Goal: Transaction & Acquisition: Purchase product/service

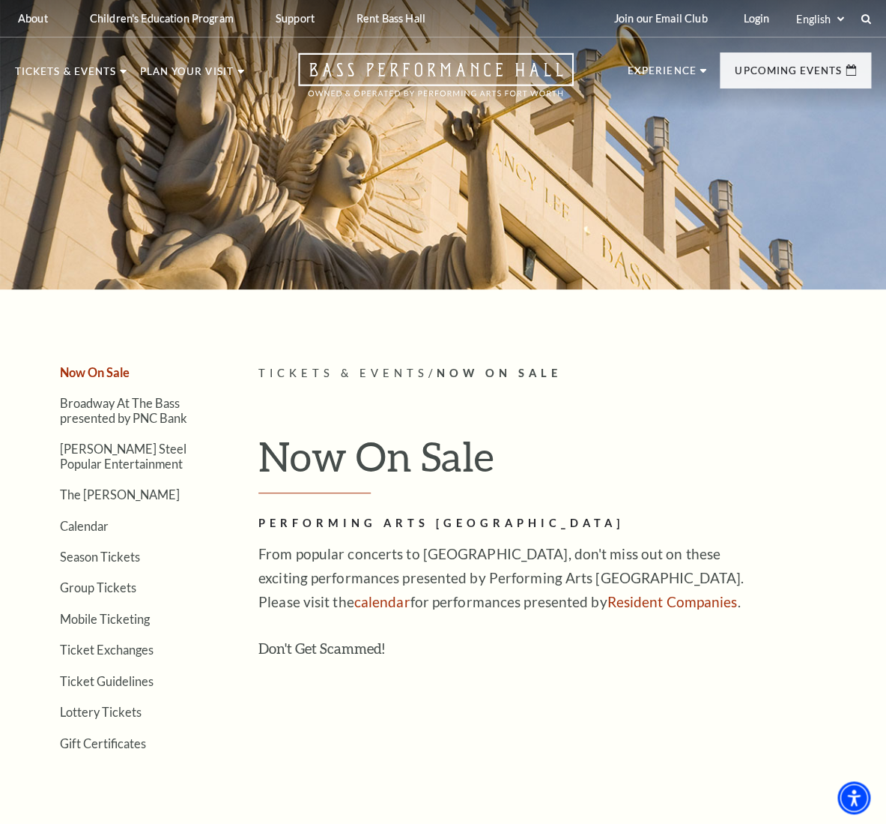
click at [370, 443] on h1 "Now On Sale" at bounding box center [565, 462] width 613 height 61
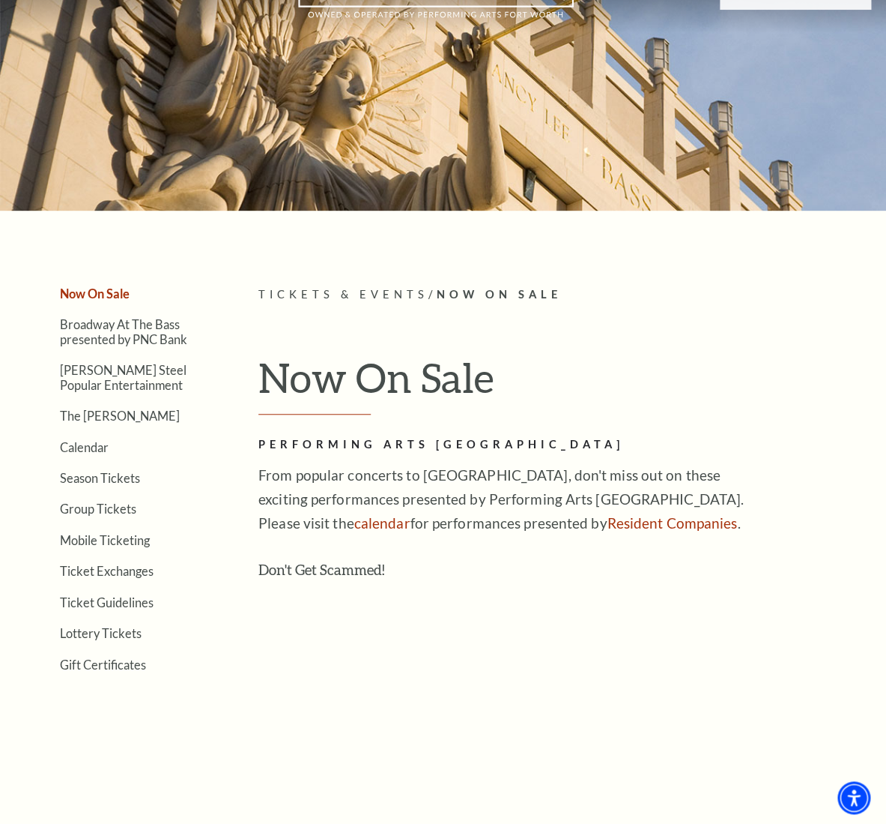
scroll to position [157, 0]
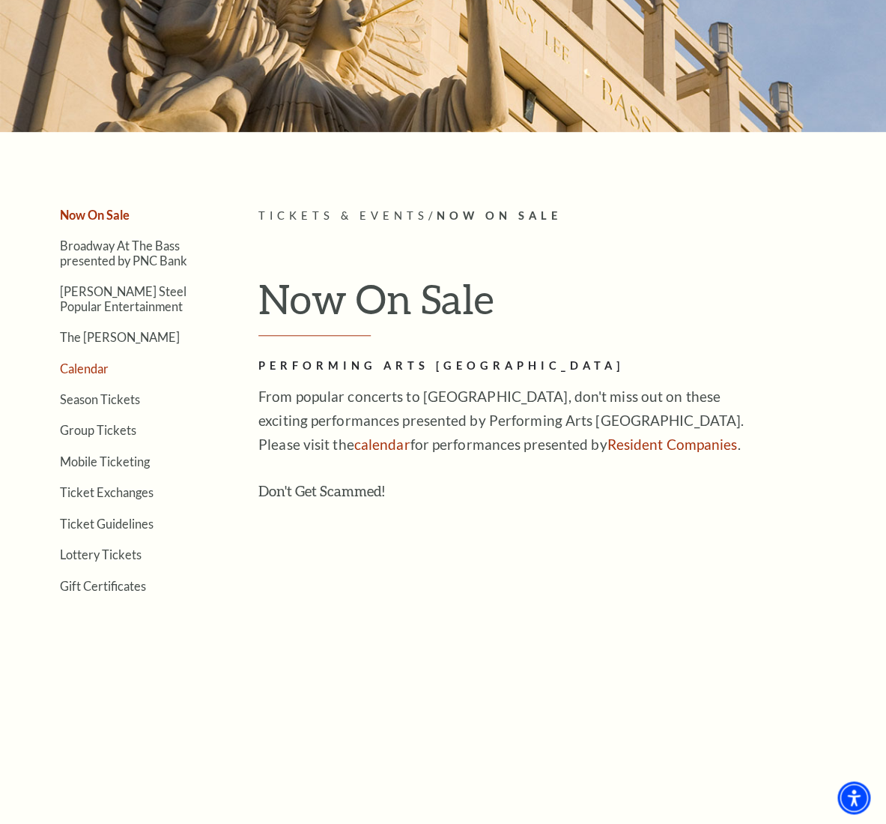
click at [88, 364] on link "Calendar" at bounding box center [84, 368] width 49 height 14
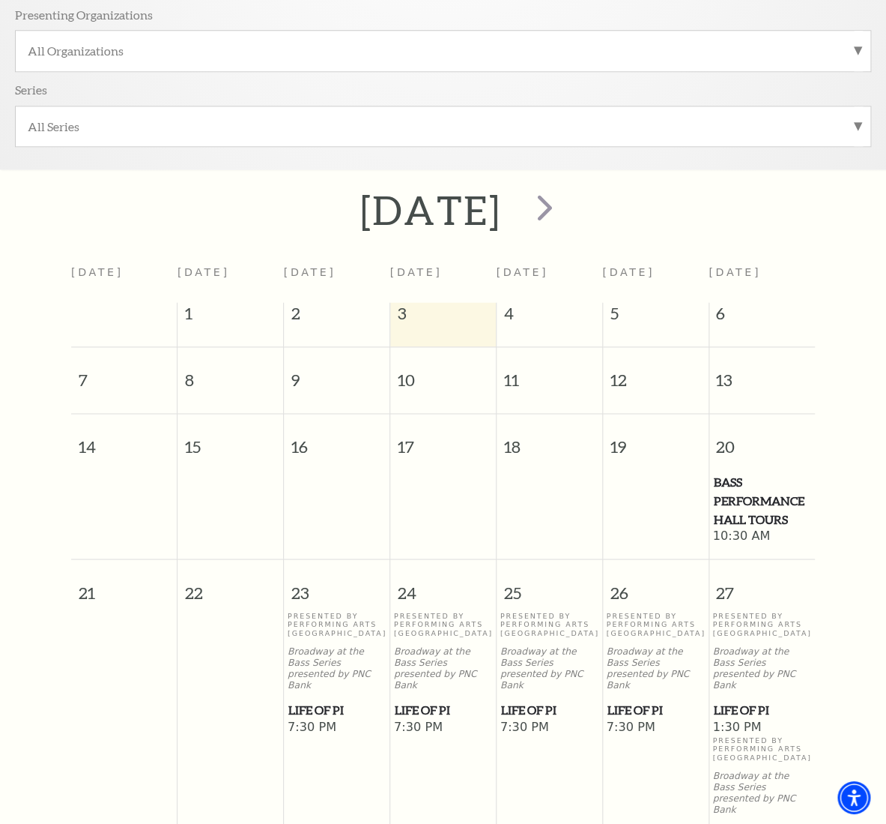
scroll to position [448, 0]
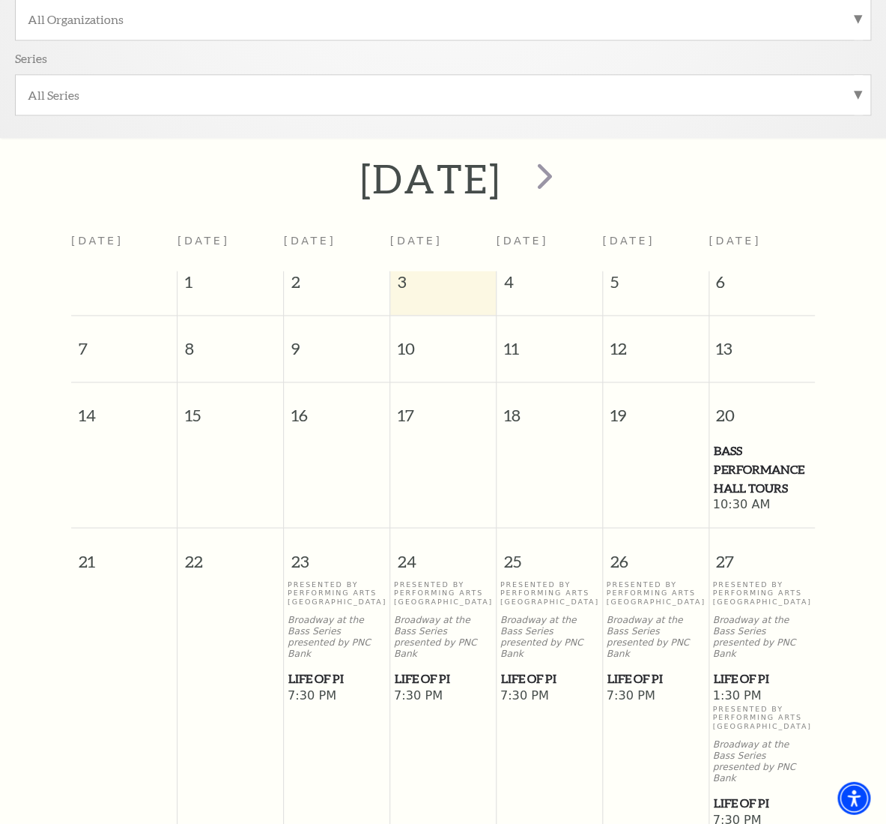
click at [315, 677] on span "Life of Pi" at bounding box center [337, 677] width 97 height 19
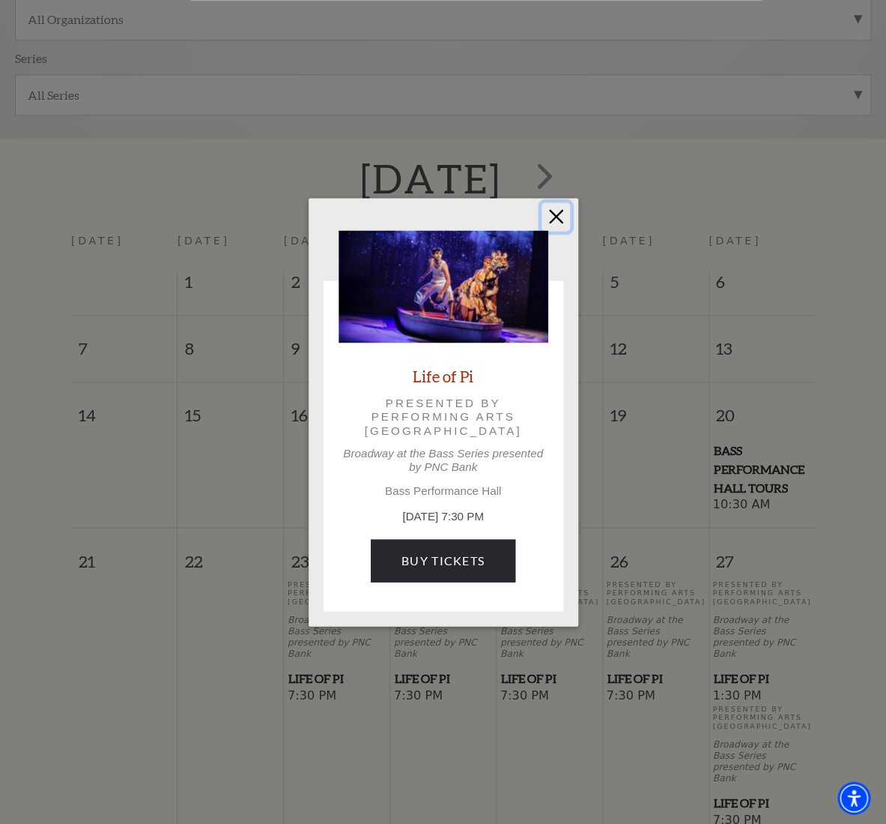
click at [558, 225] on button "Close" at bounding box center [556, 216] width 28 height 28
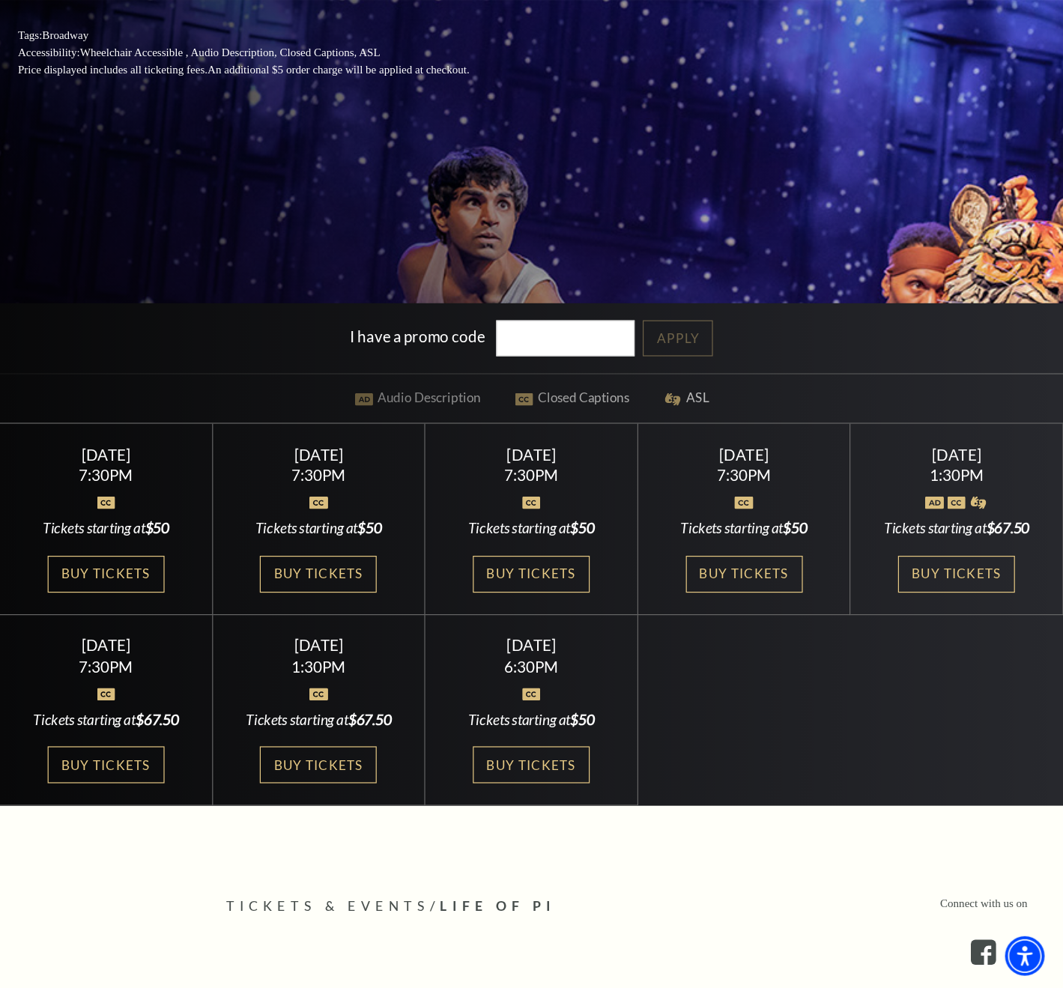
scroll to position [393, 0]
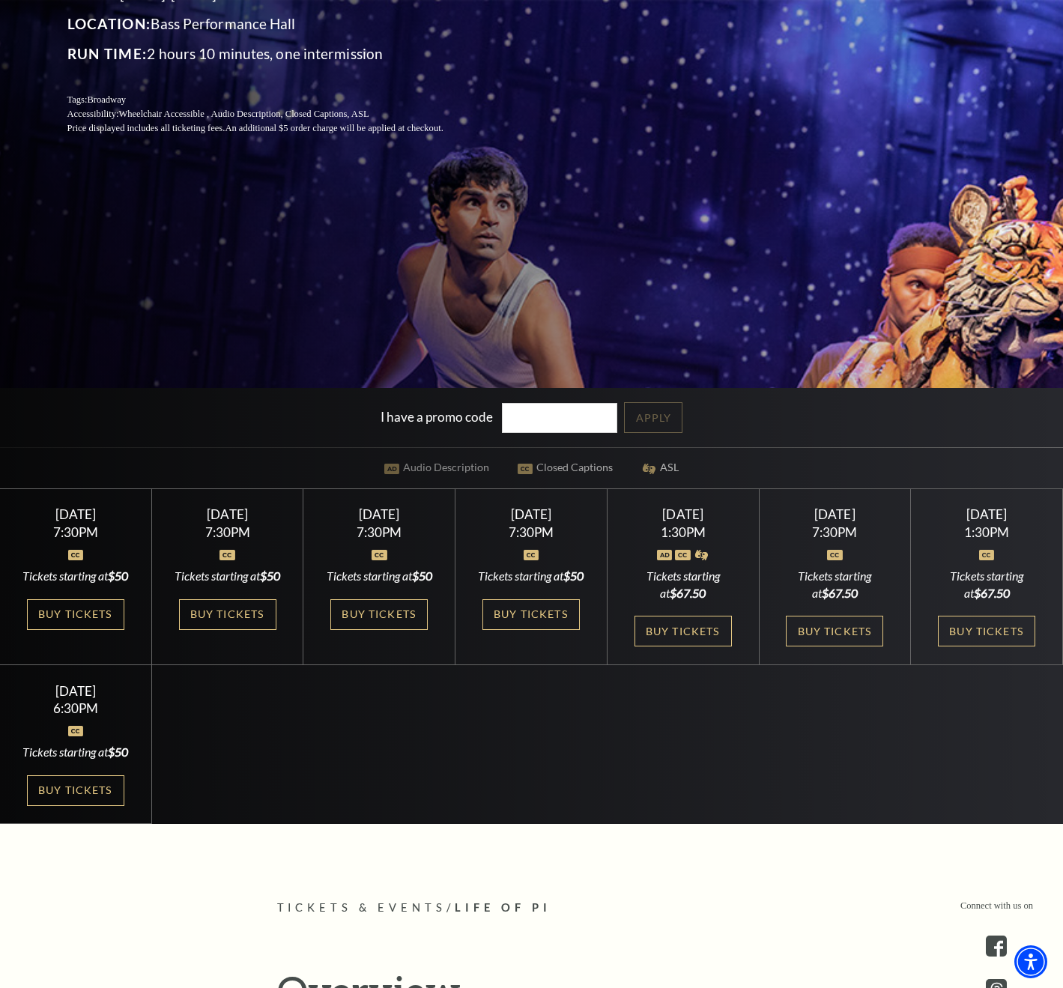
drag, startPoint x: 256, startPoint y: 728, endPoint x: 260, endPoint y: 713, distance: 16.2
click at [256, 730] on div "Select a Performance Tuesday September 23 | 7:30PM Tickets starting at $50 Tues…" at bounding box center [531, 657] width 1063 height 336
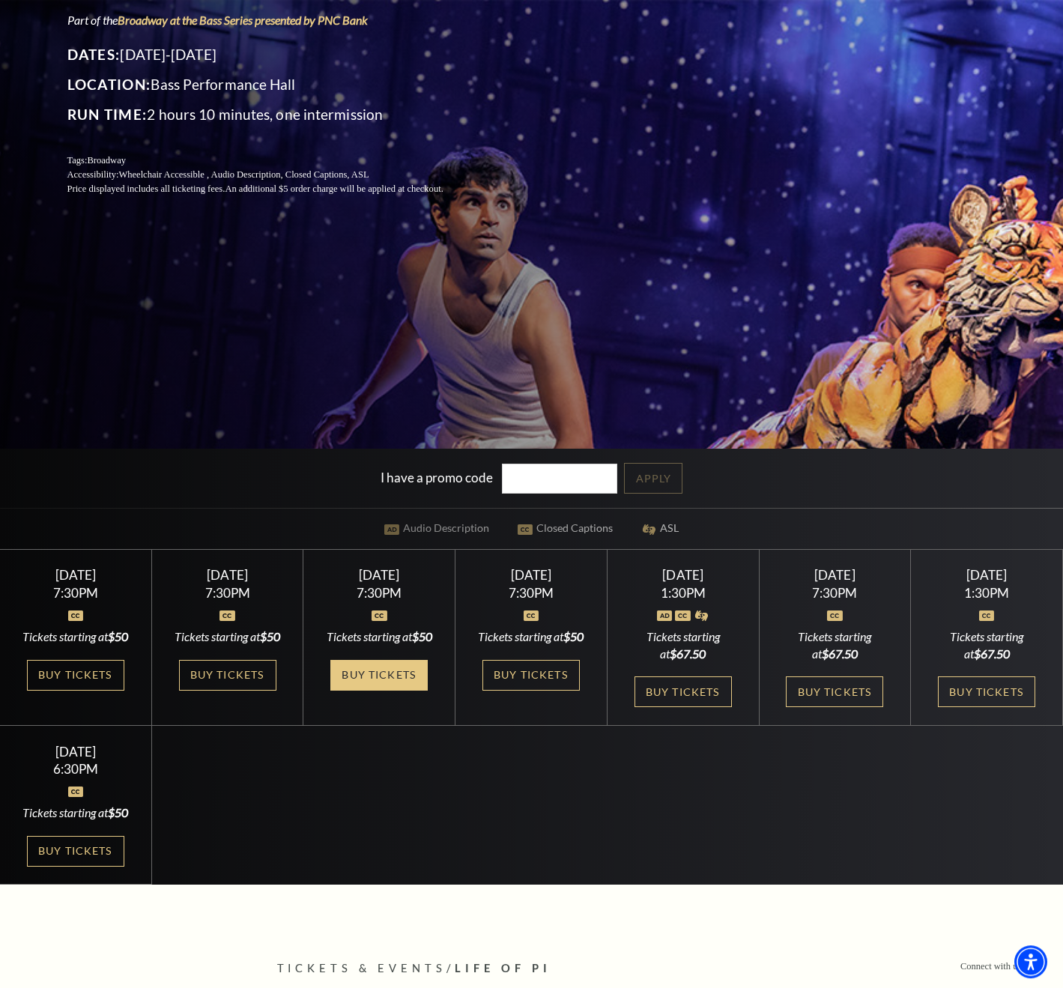
scroll to position [312, 0]
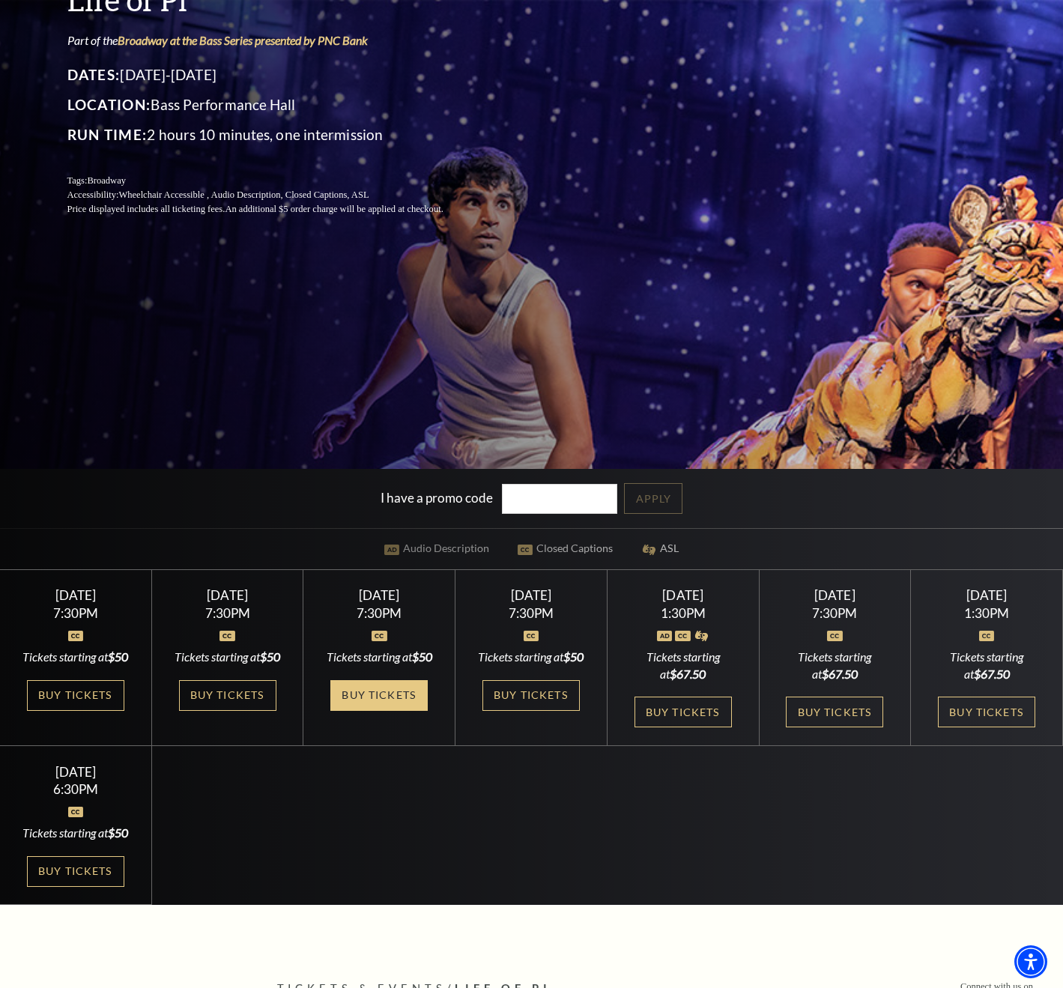
click at [362, 704] on link "Buy Tickets" at bounding box center [378, 695] width 97 height 31
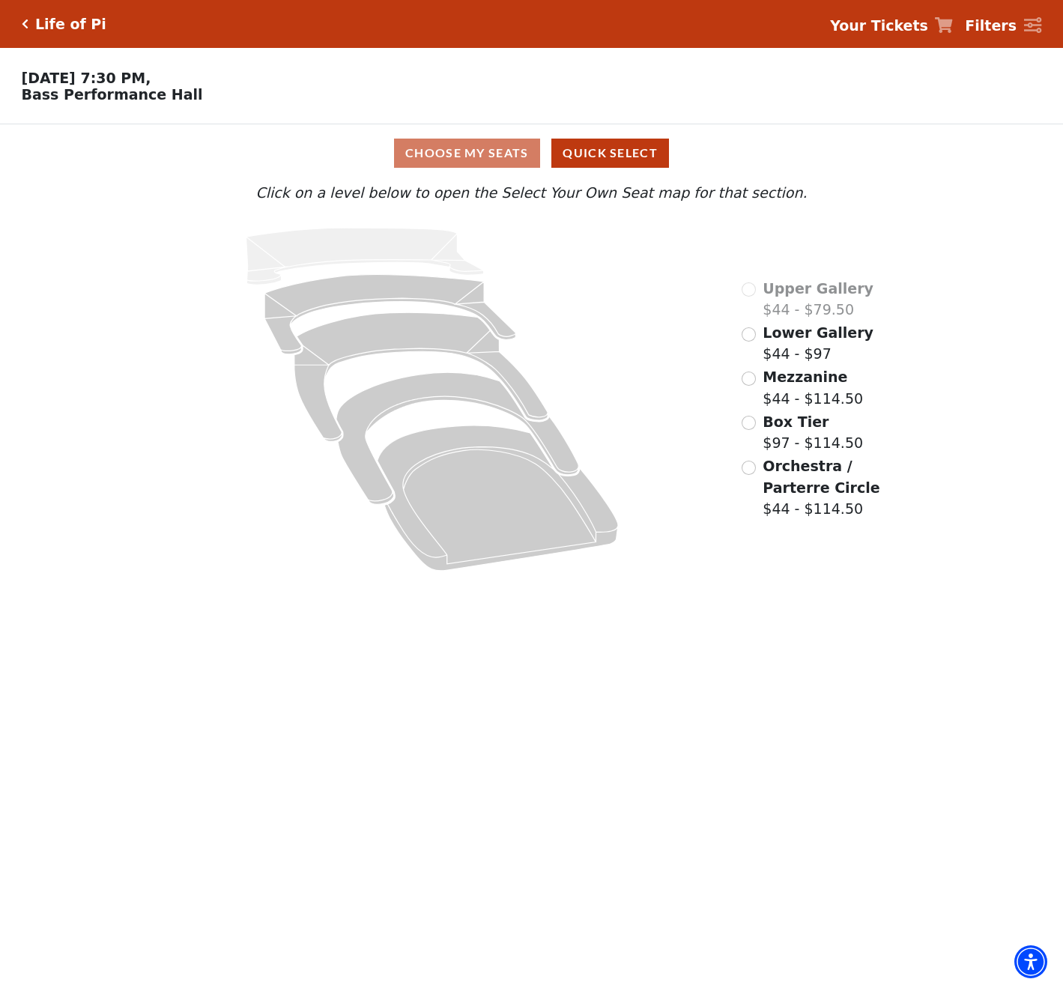
click at [187, 469] on icon at bounding box center [432, 399] width 577 height 364
click at [752, 341] on input "Lower Gallery$44 - $97\a" at bounding box center [749, 334] width 14 height 14
click at [752, 294] on input "Upper Gallery$44 - $97\a" at bounding box center [749, 290] width 14 height 14
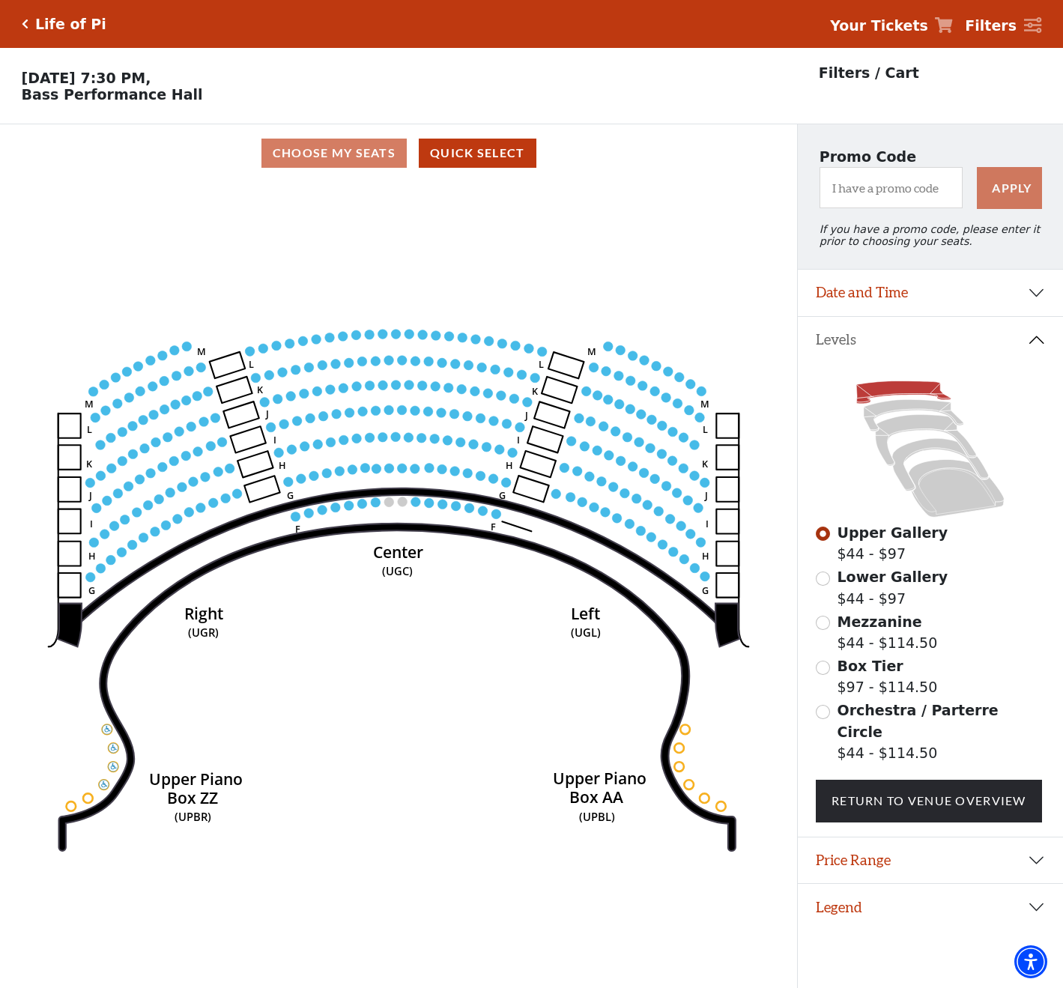
scroll to position [37, 0]
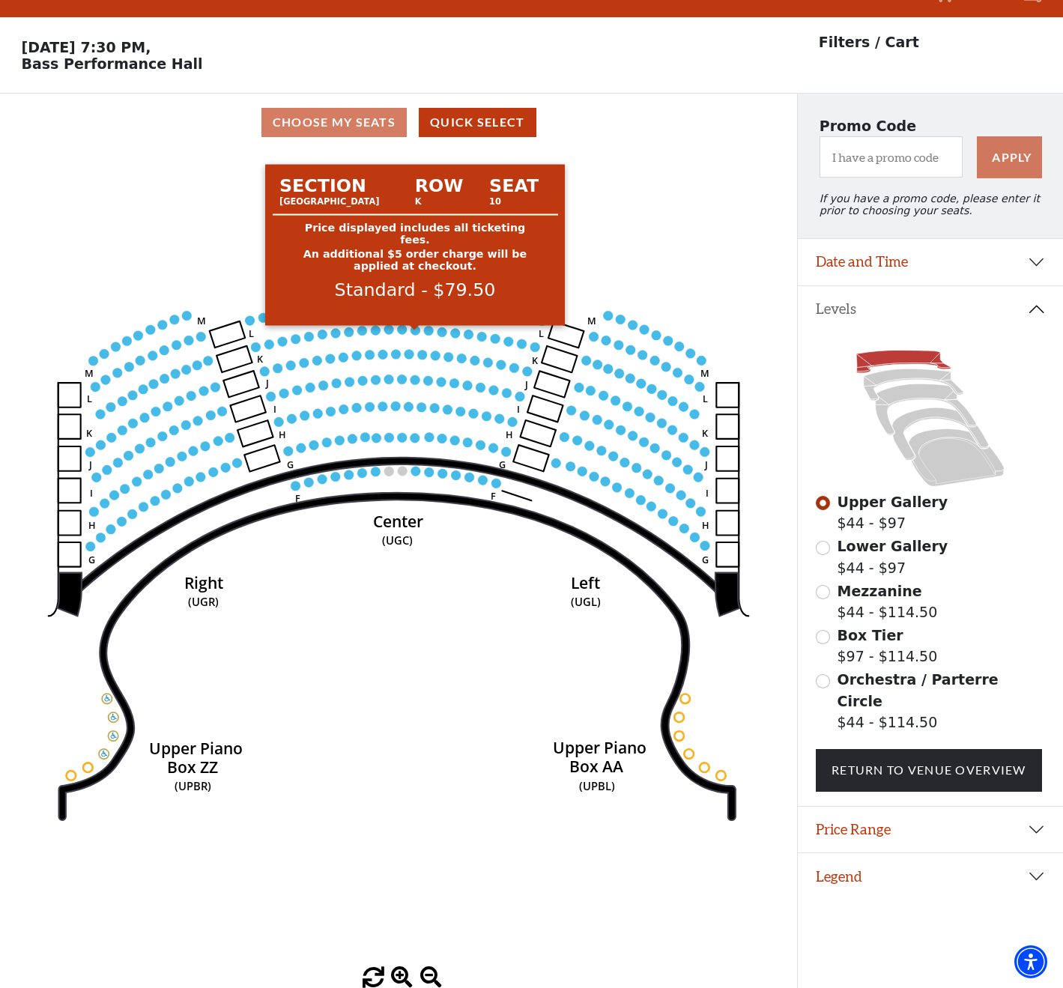
click at [415, 332] on circle at bounding box center [416, 330] width 10 height 10
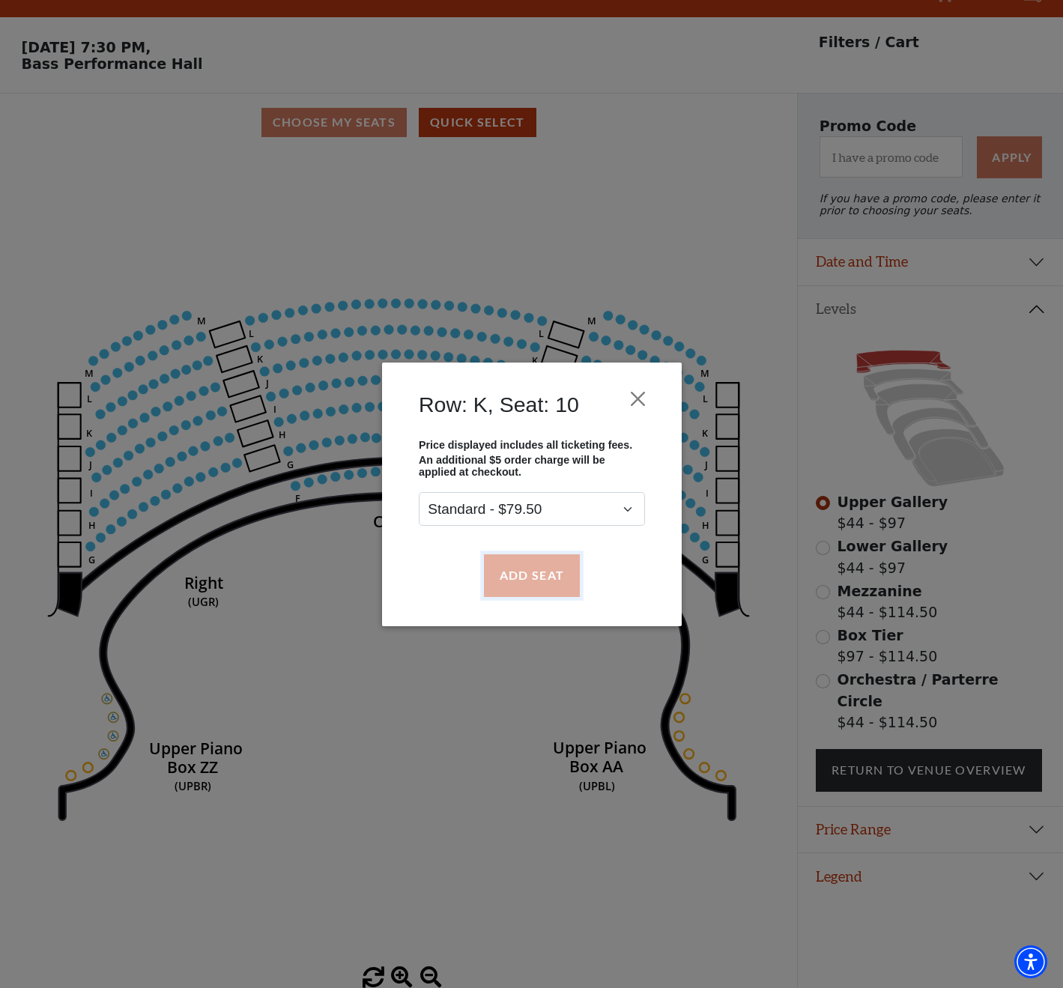
click at [499, 571] on button "Add Seat" at bounding box center [531, 576] width 96 height 42
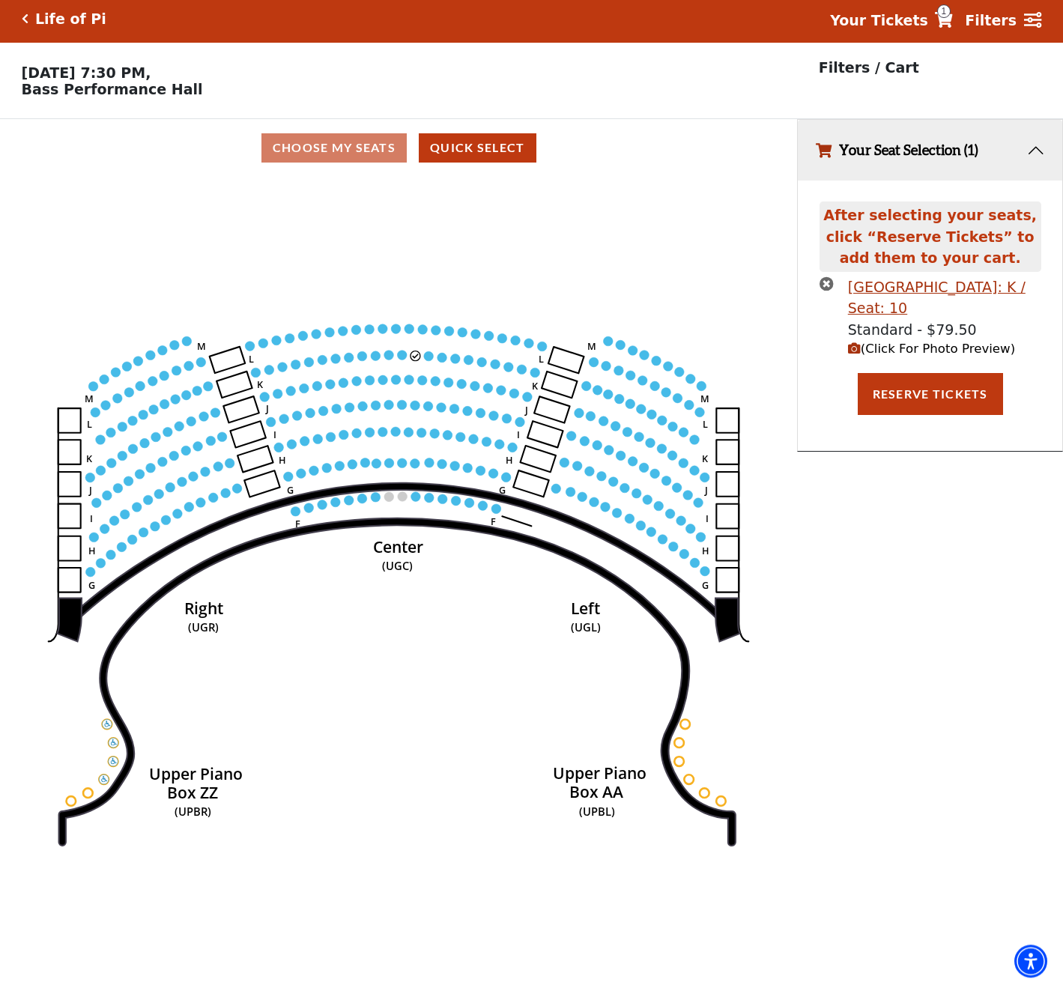
scroll to position [0, 0]
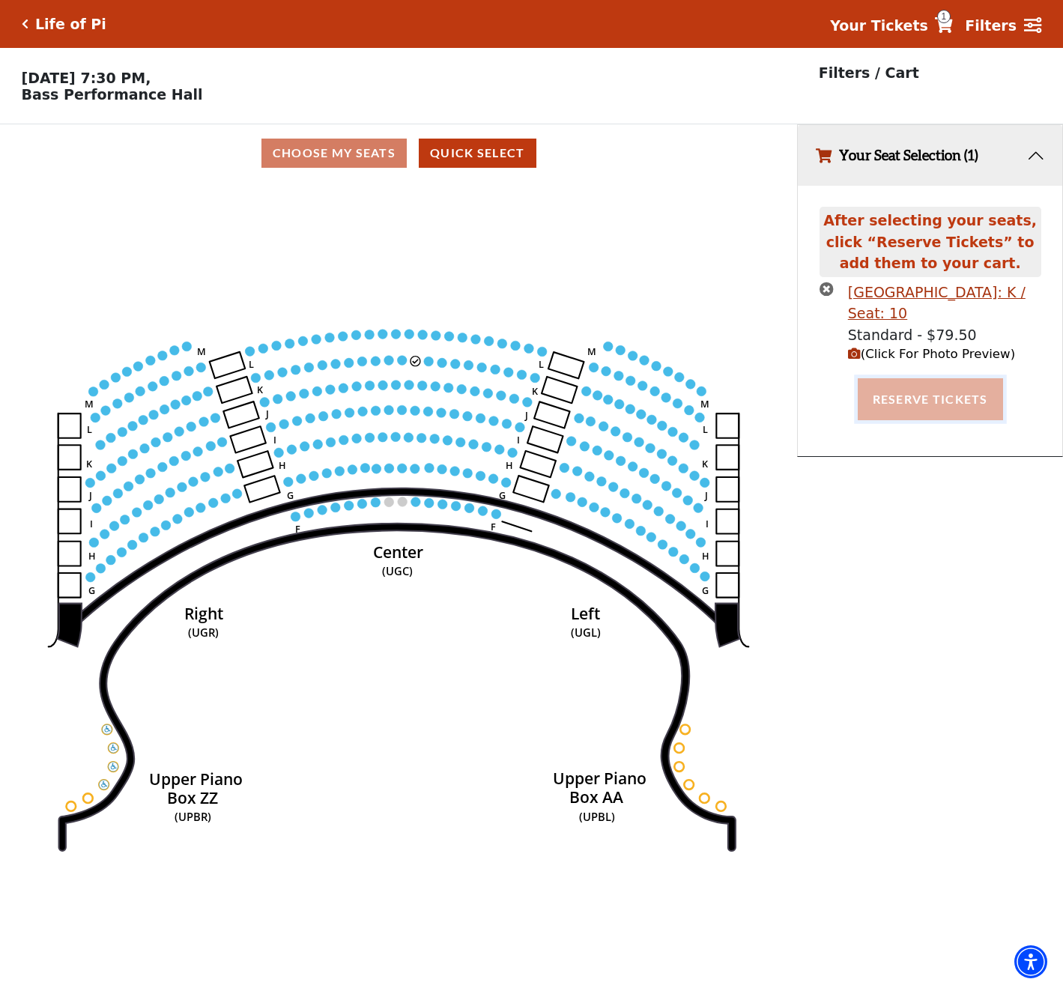
click at [940, 405] on button "Reserve Tickets" at bounding box center [930, 399] width 145 height 42
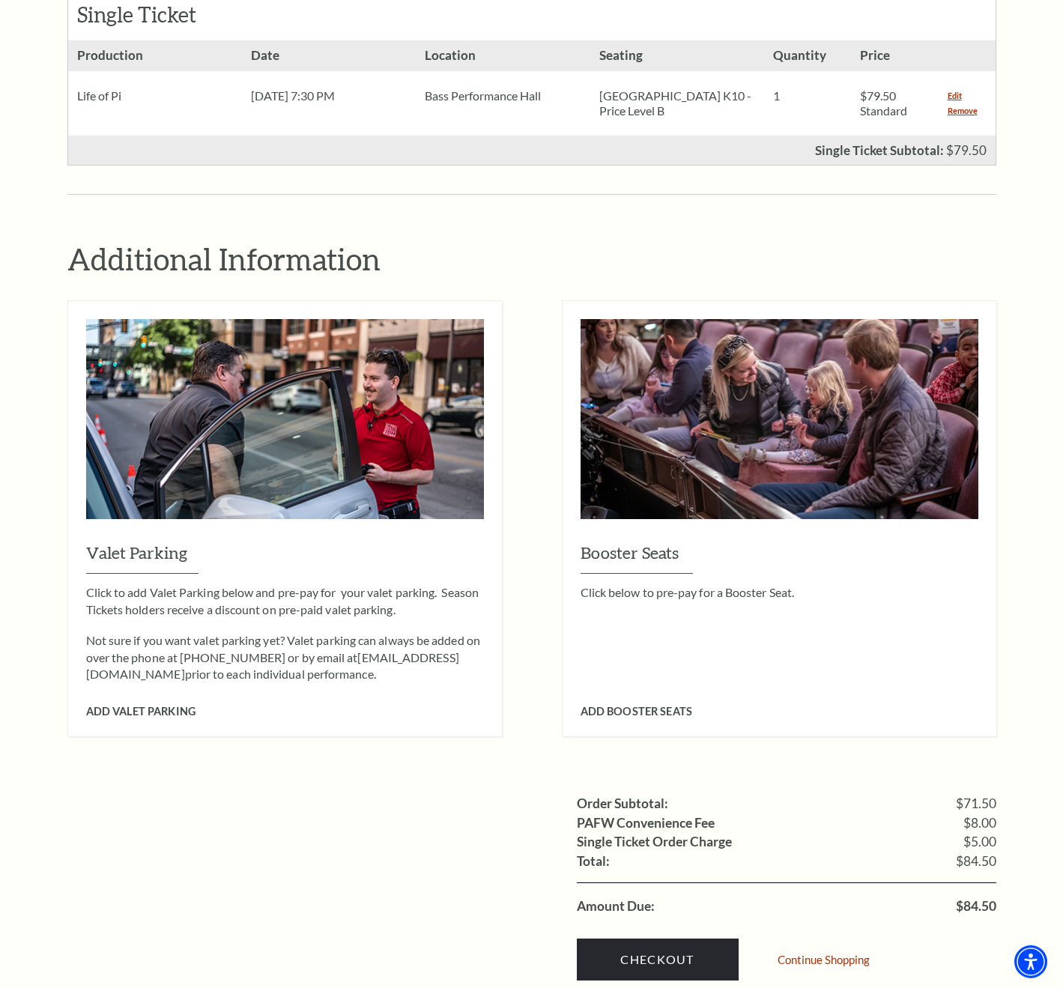
scroll to position [728, 0]
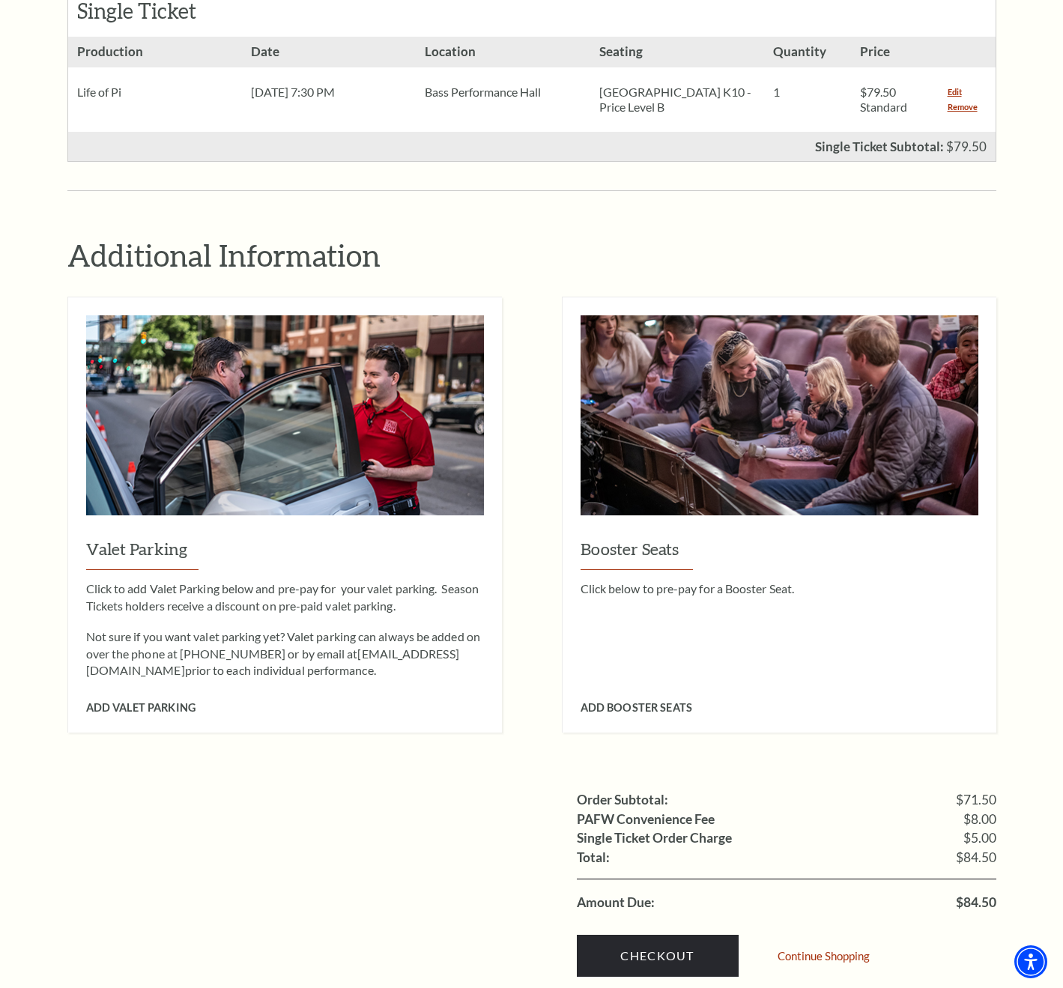
click at [966, 896] on span "$84.50" at bounding box center [976, 902] width 40 height 13
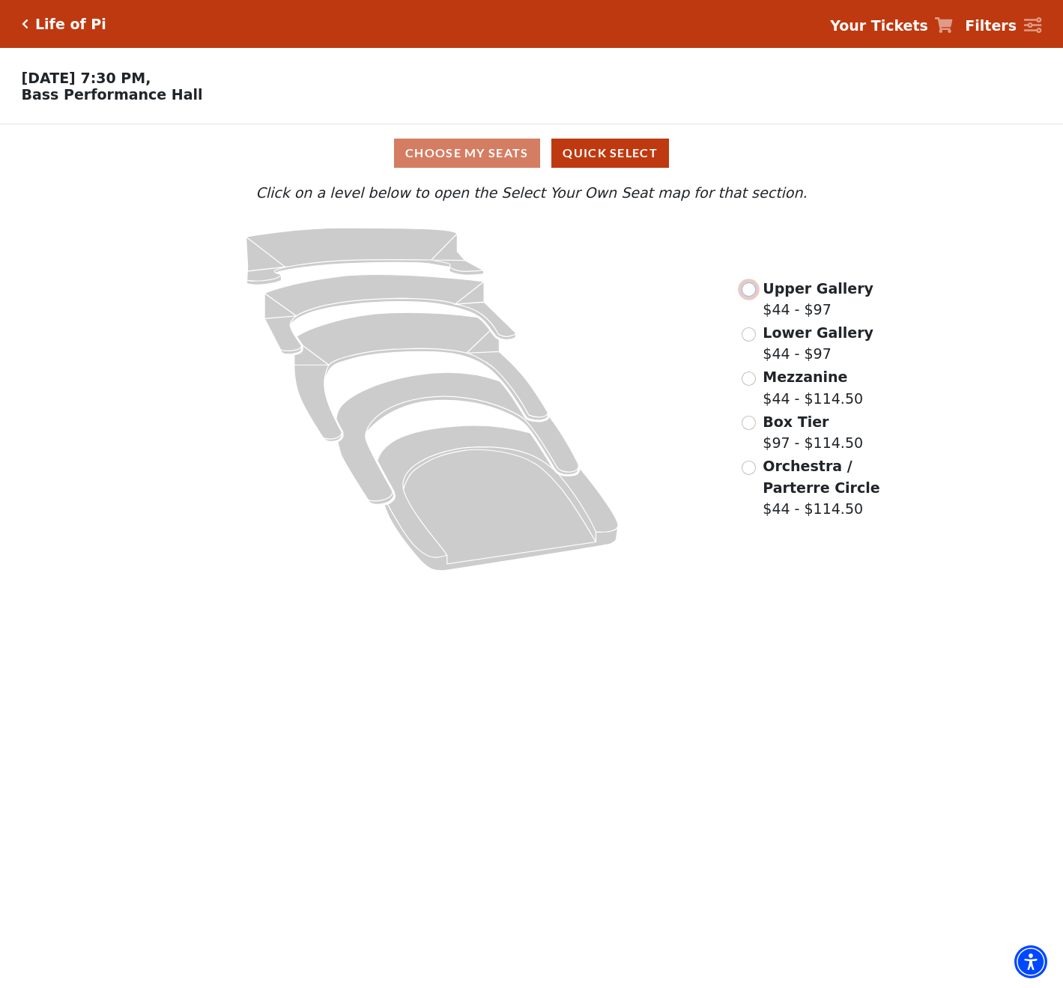
click at [752, 297] on input "Upper Gallery$44 - $97\a" at bounding box center [749, 290] width 14 height 14
click at [750, 342] on input "Lower Gallery$44 - $97\a" at bounding box center [749, 334] width 14 height 14
click at [742, 341] on input "Lower Gallery$50 - $97\a" at bounding box center [749, 334] width 14 height 14
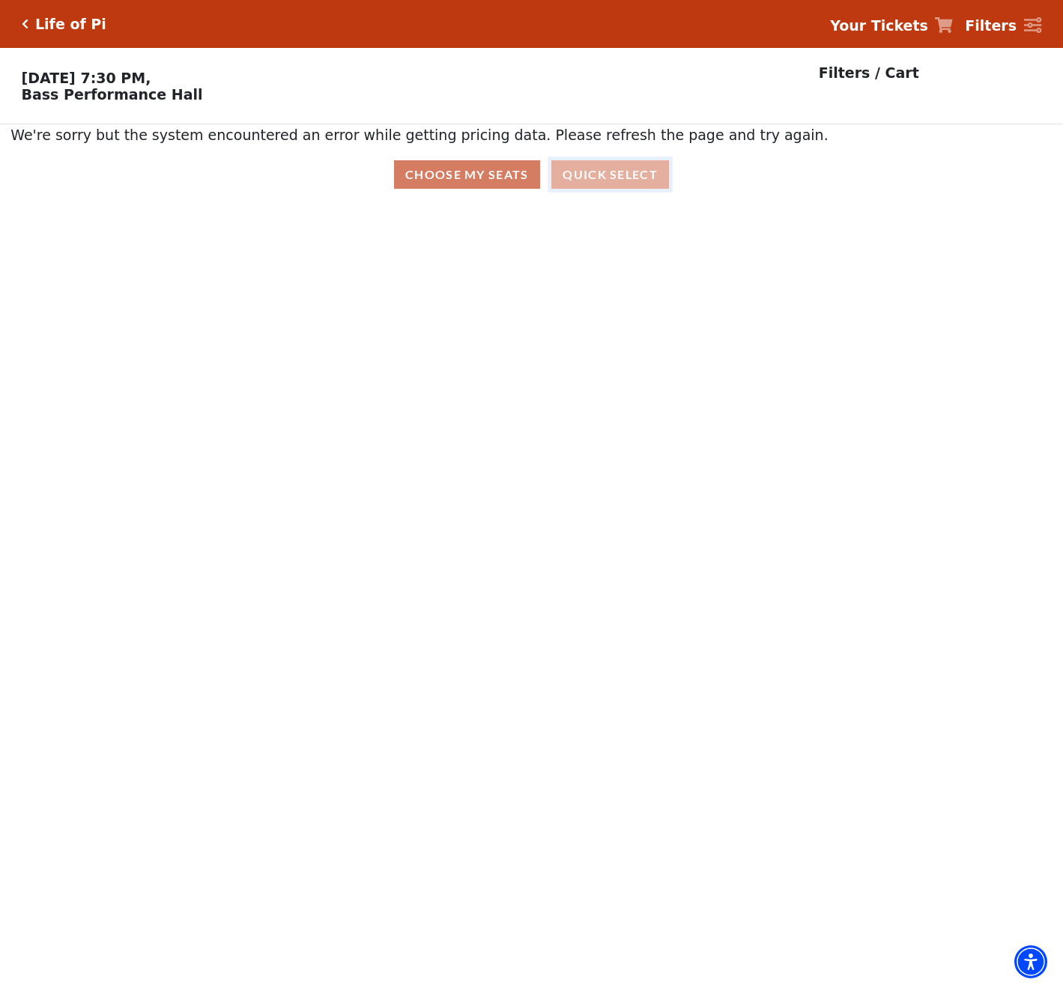
click at [629, 189] on button "Quick Select" at bounding box center [611, 174] width 118 height 29
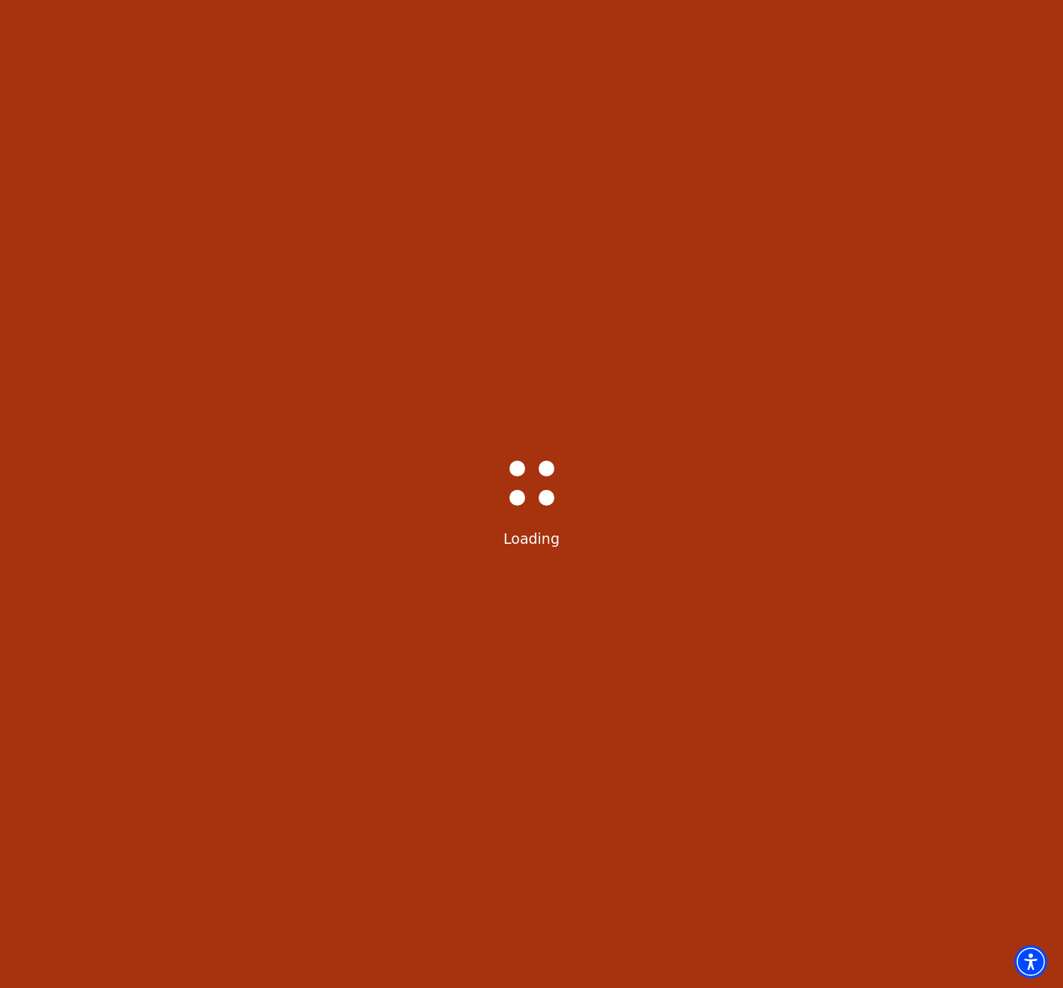
select select "6214"
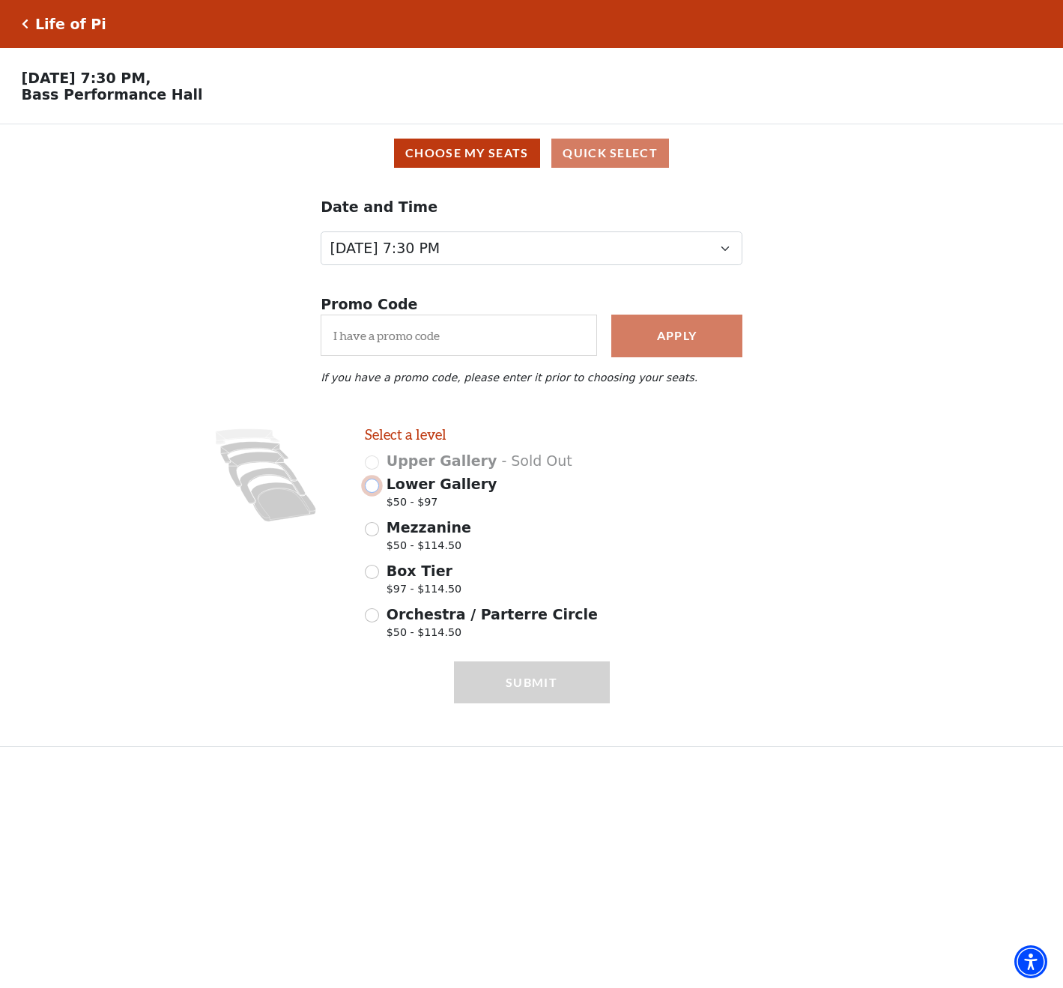
click at [377, 493] on input "Lower Gallery $50 - $97" at bounding box center [372, 486] width 14 height 14
radio input "true"
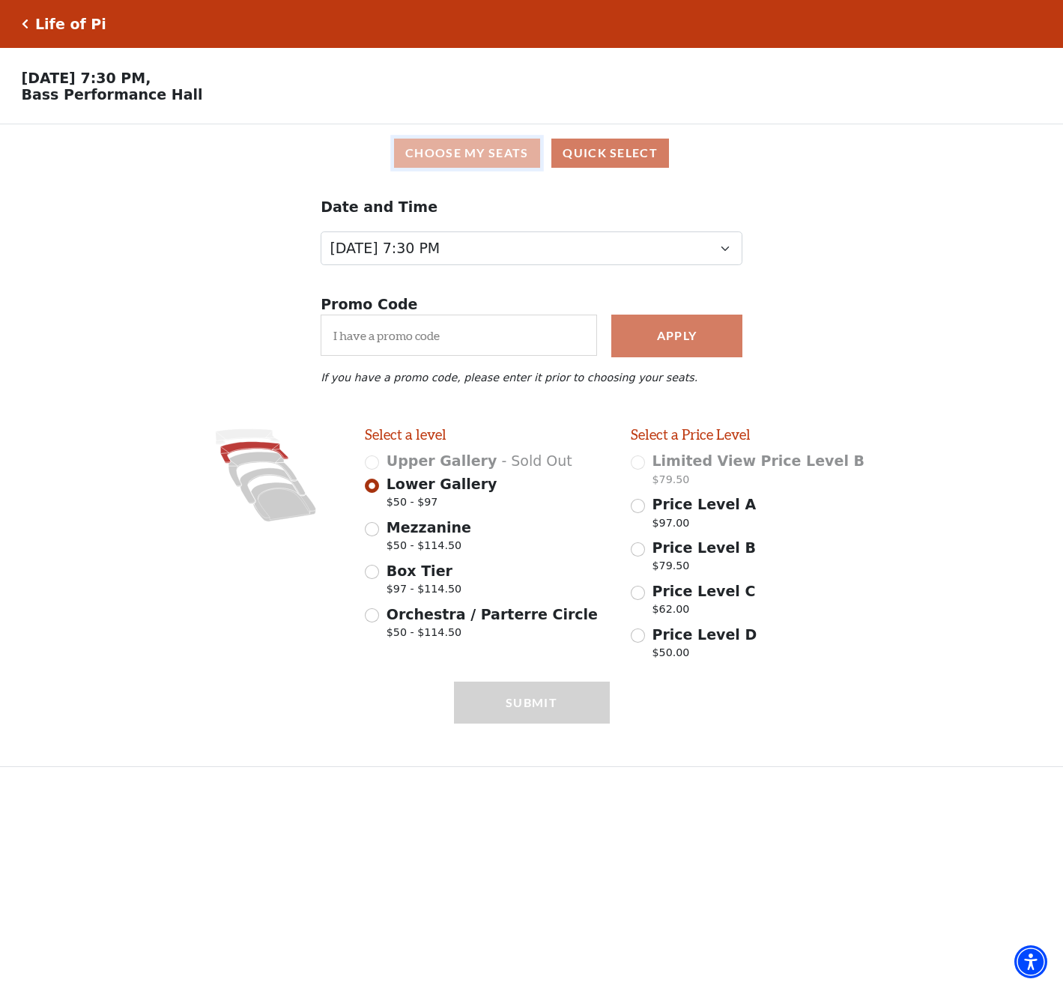
click at [508, 164] on button "Choose My Seats" at bounding box center [467, 153] width 146 height 29
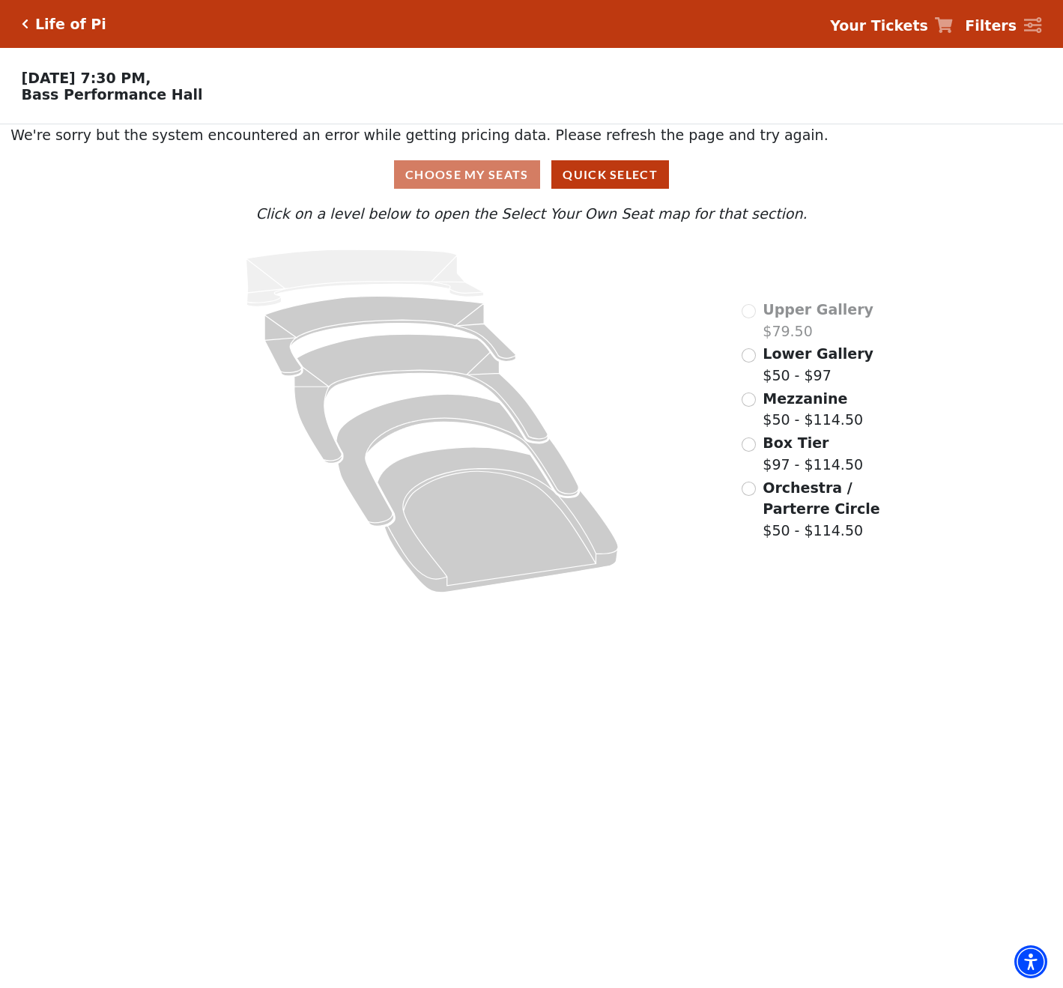
click at [761, 354] on div "Lower Gallery $50 - $97" at bounding box center [808, 364] width 132 height 43
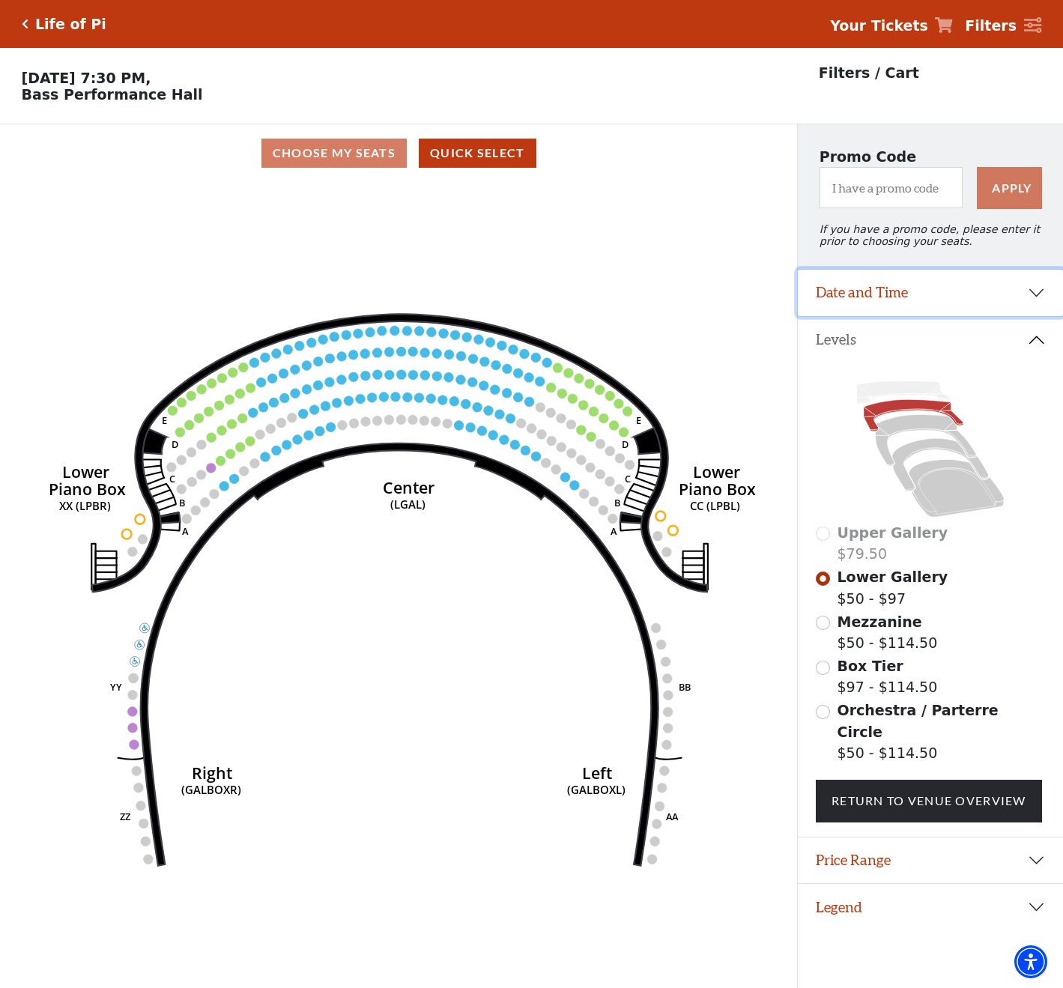
click at [949, 314] on button "Date and Time" at bounding box center [930, 293] width 265 height 46
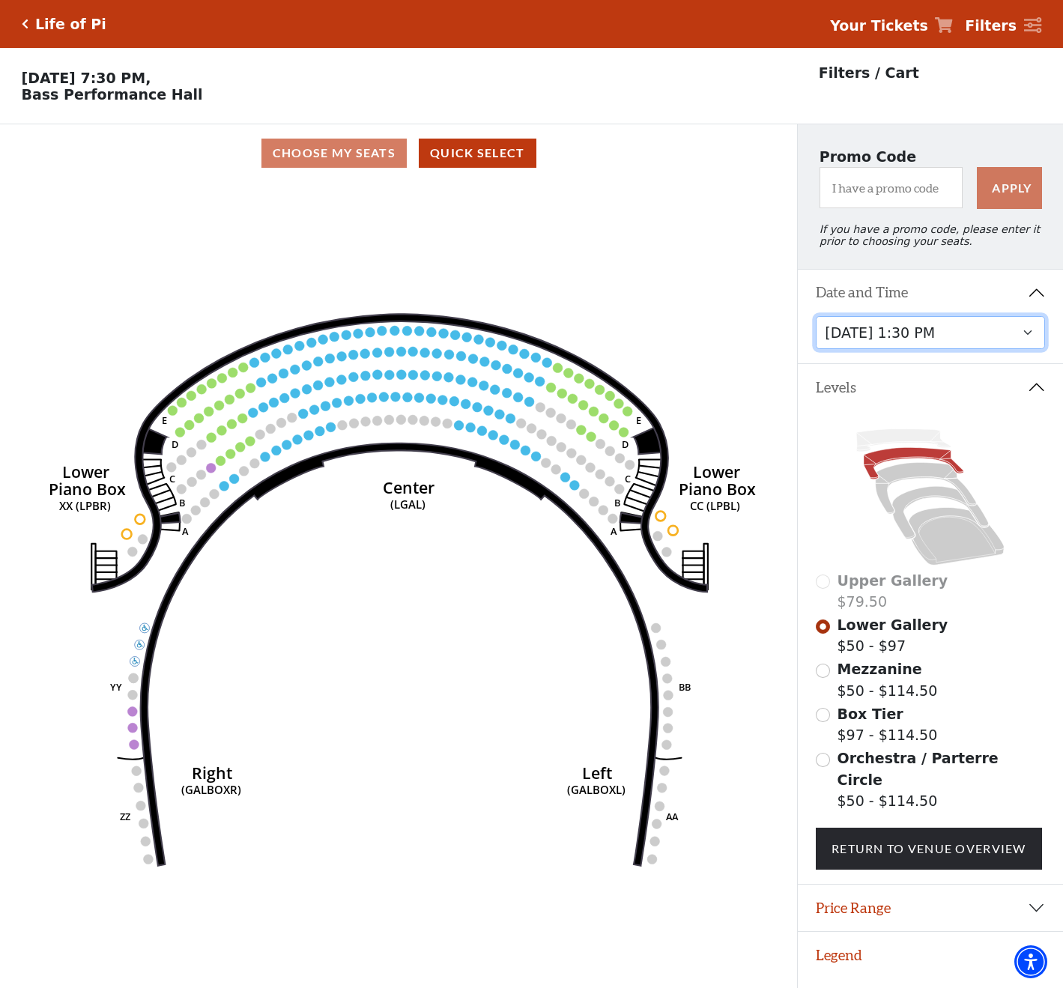
click option "Saturday, September 27 at 1:30 PM" at bounding box center [0, 0] width 0 height 0
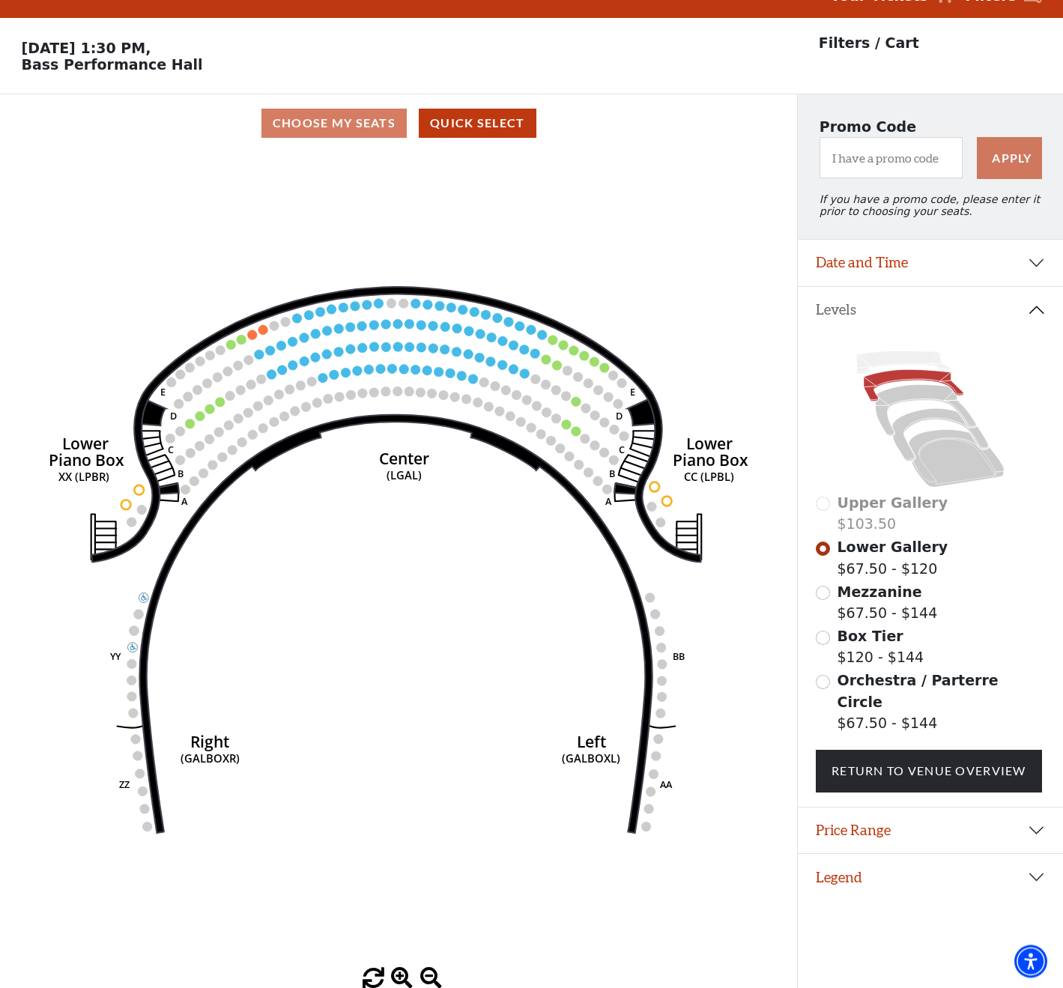
scroll to position [37, 0]
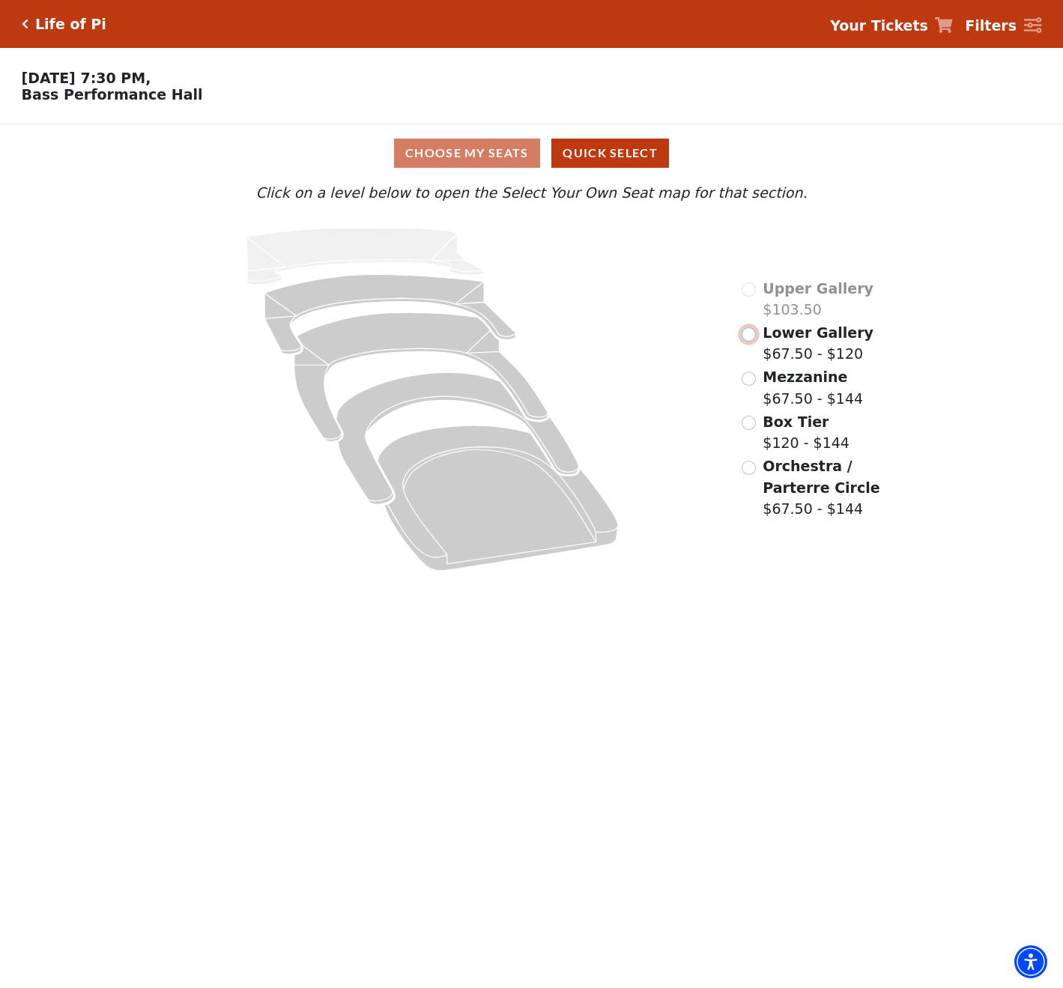
click at [755, 342] on input "Lower Gallery$67.50 - $120\a" at bounding box center [749, 334] width 14 height 14
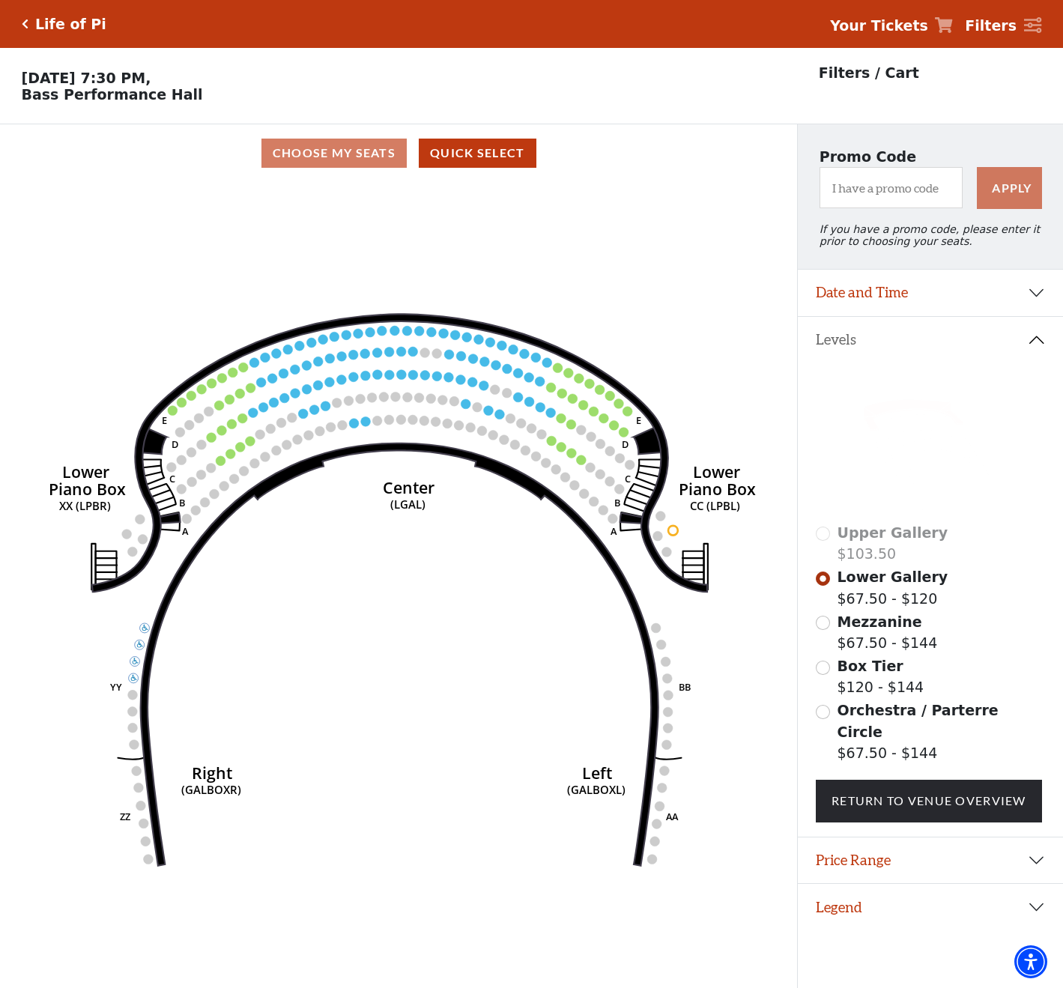
scroll to position [37, 0]
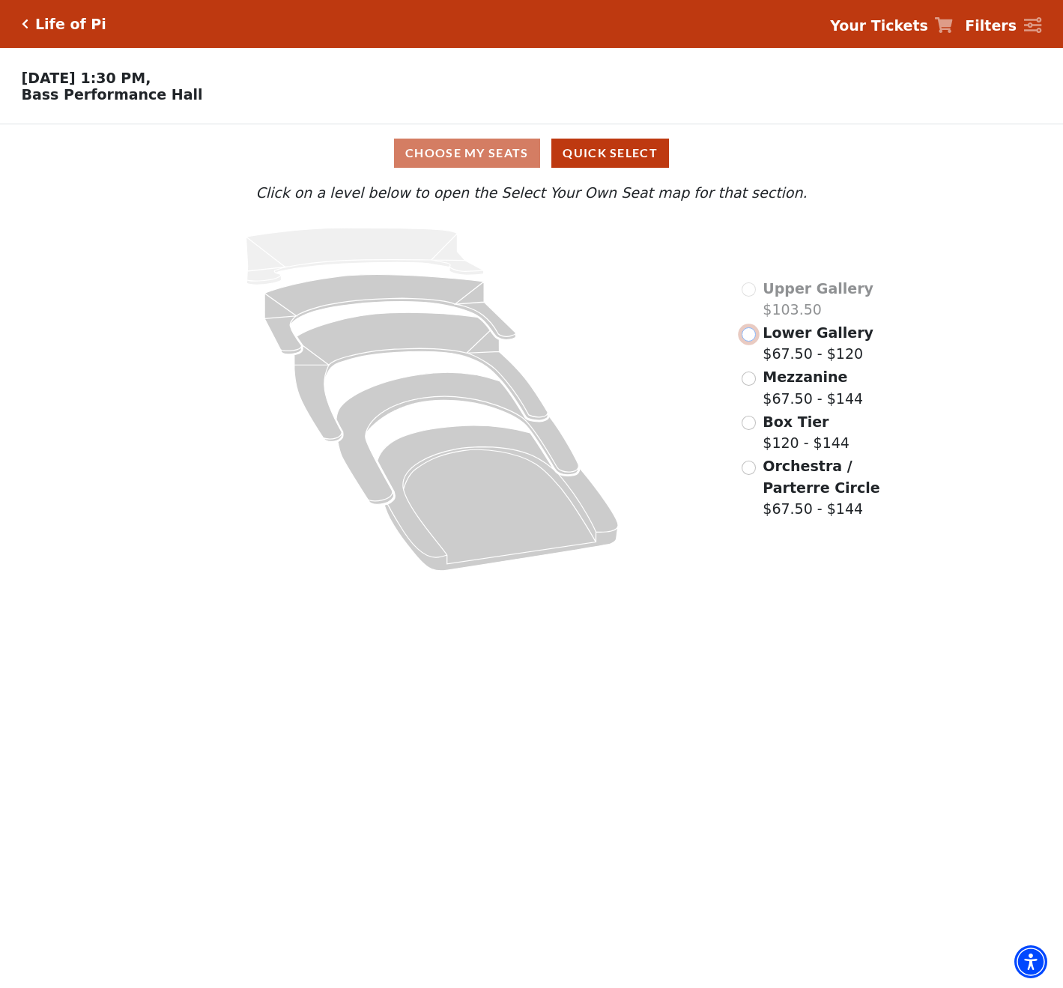
click at [748, 337] on input "Lower Gallery$67.50 - $120\a" at bounding box center [749, 334] width 14 height 14
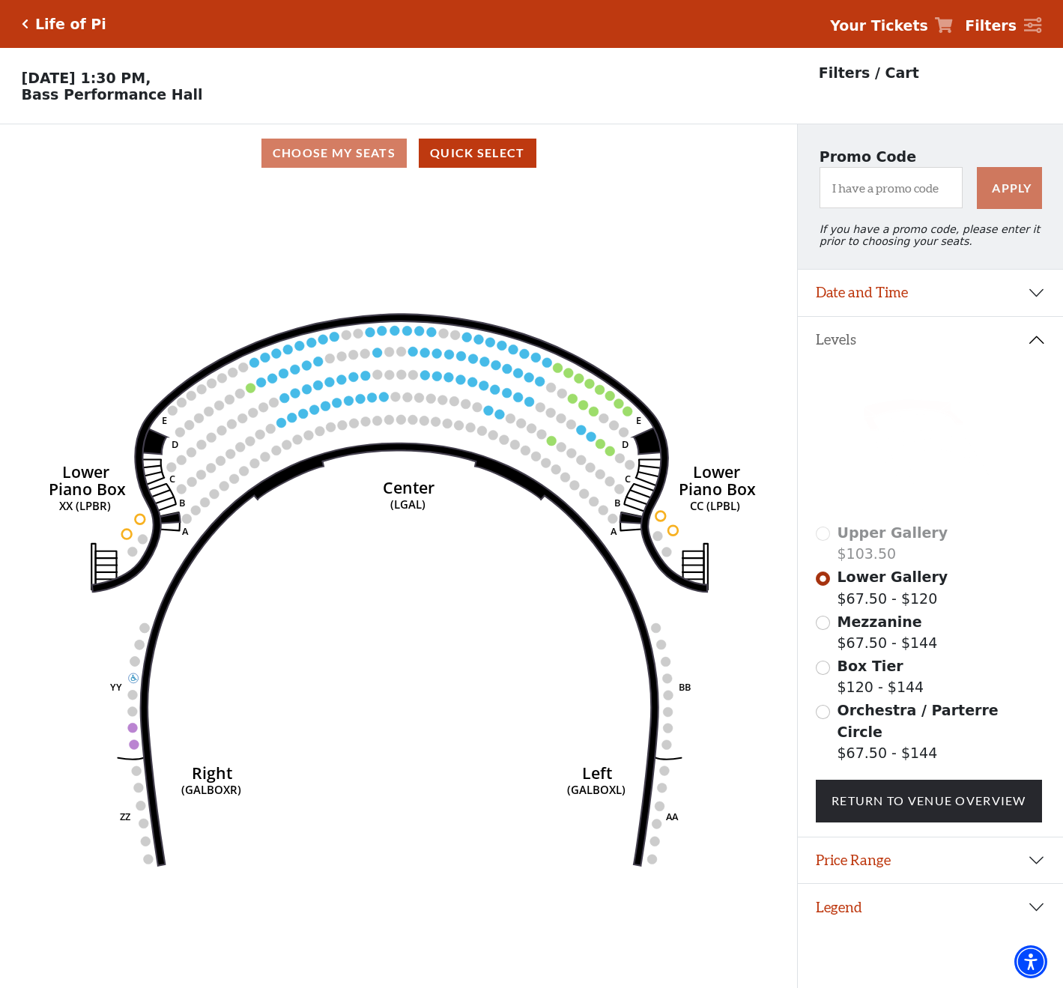
scroll to position [37, 0]
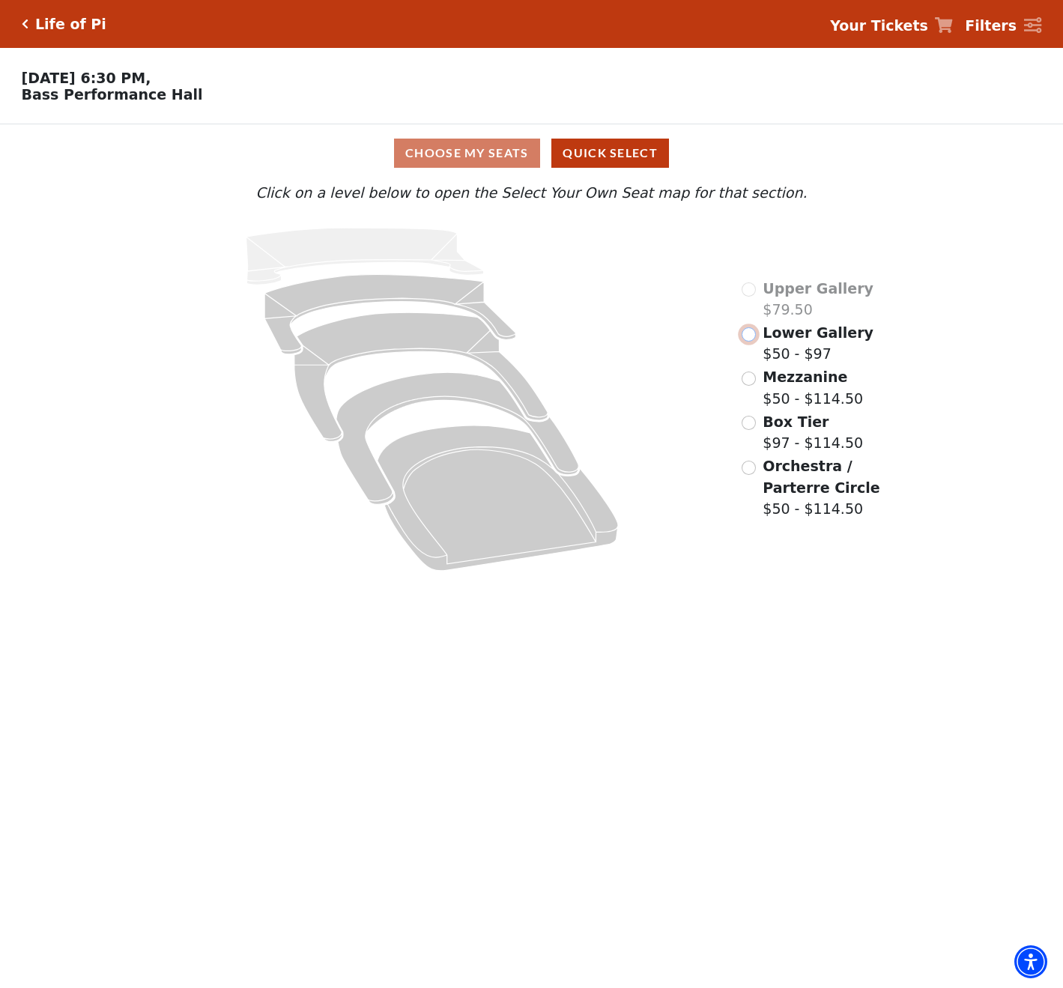
click at [752, 339] on input "Lower Gallery$50 - $97\a" at bounding box center [749, 334] width 14 height 14
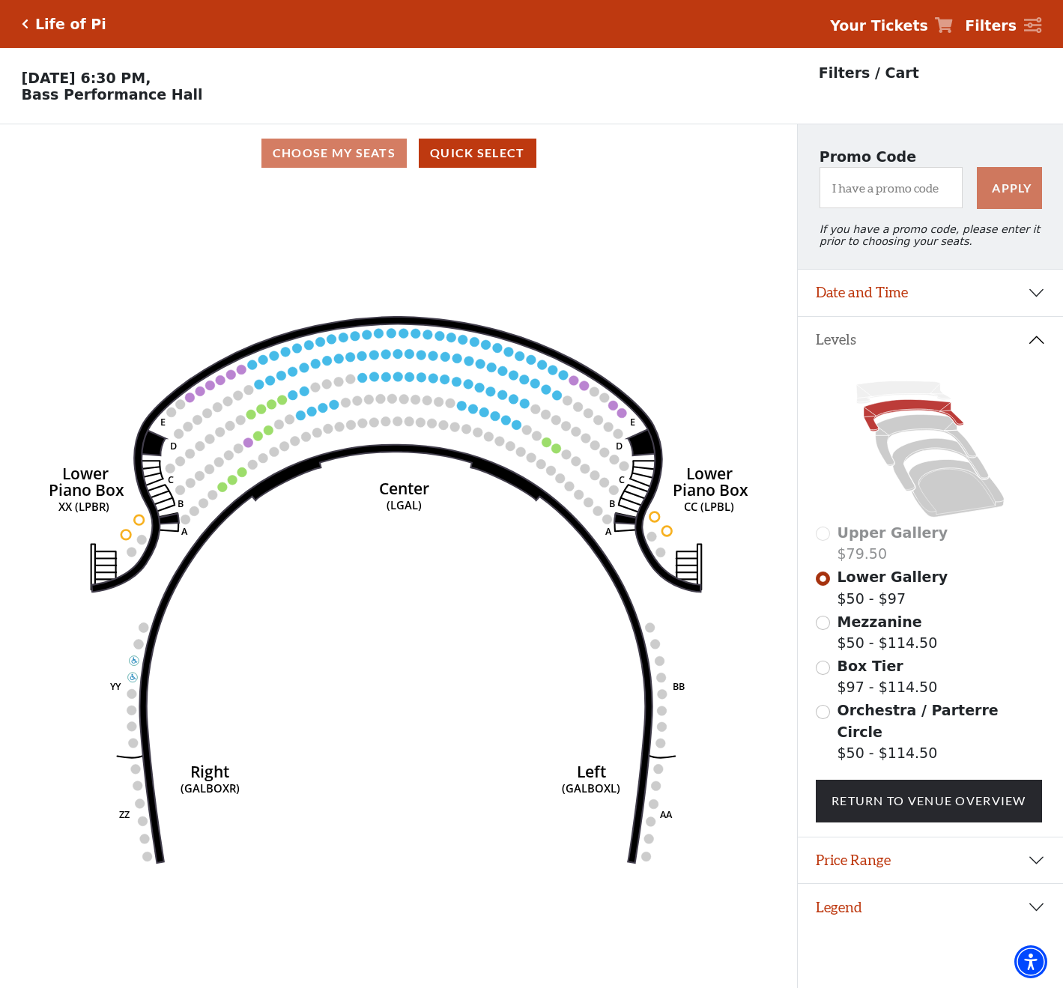
scroll to position [37, 0]
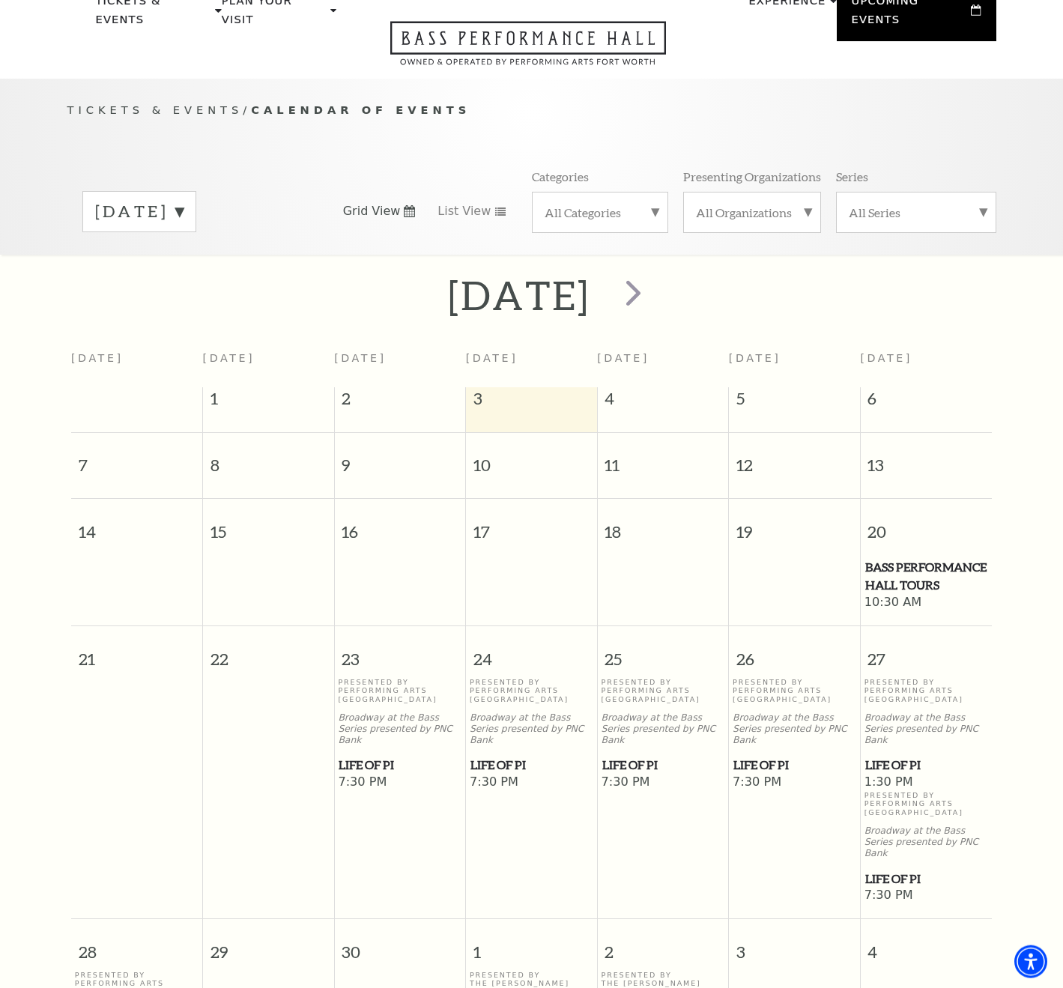
scroll to position [46, 0]
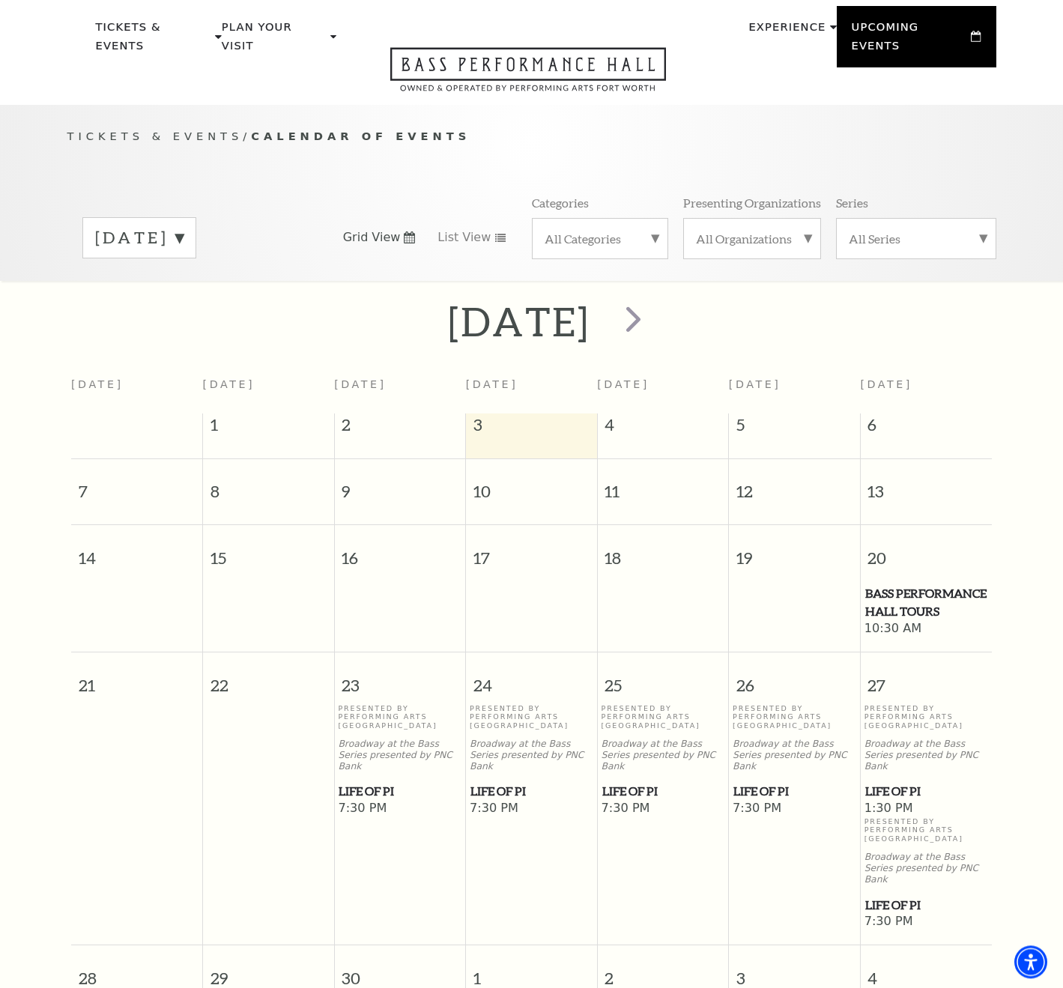
click at [184, 239] on label "[DATE]" at bounding box center [139, 237] width 88 height 23
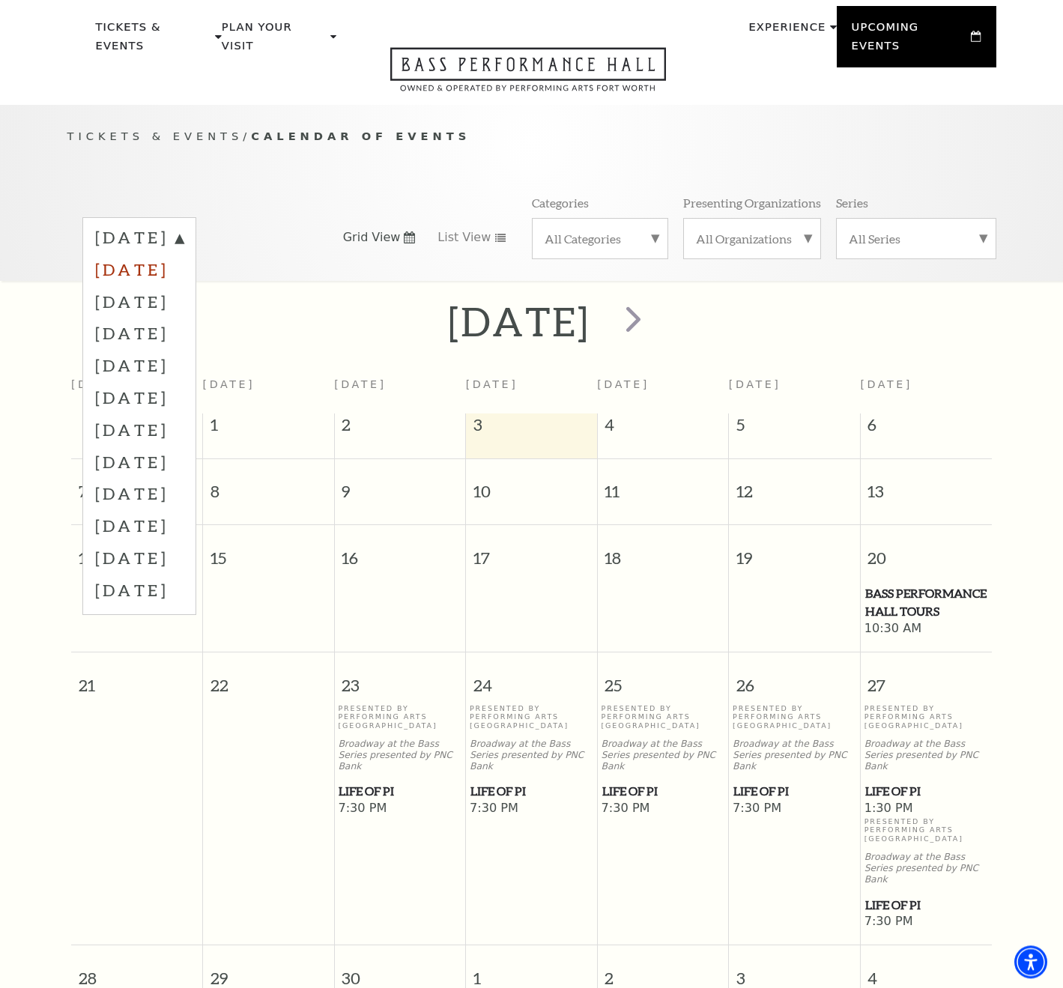
click at [184, 286] on label "[DATE]" at bounding box center [139, 269] width 88 height 32
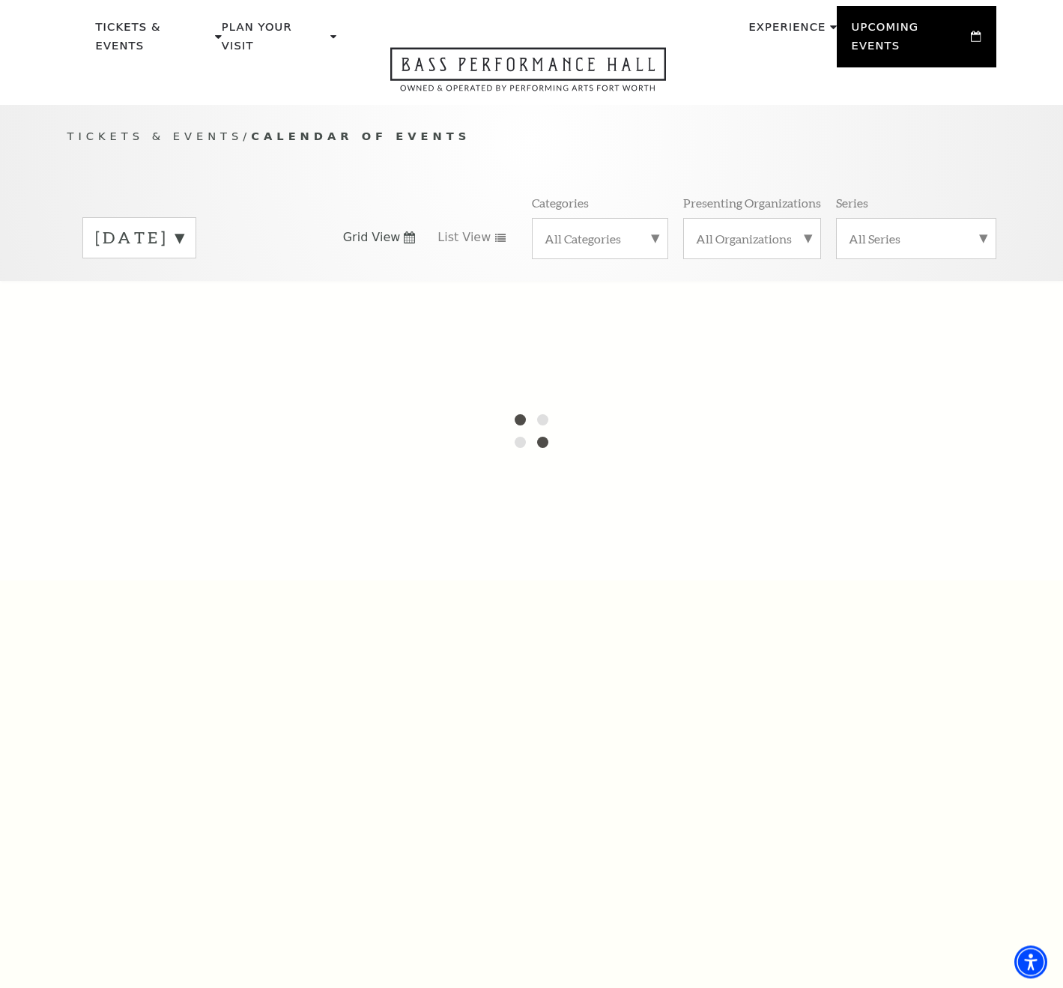
click at [166, 226] on label "September 2025" at bounding box center [139, 237] width 88 height 23
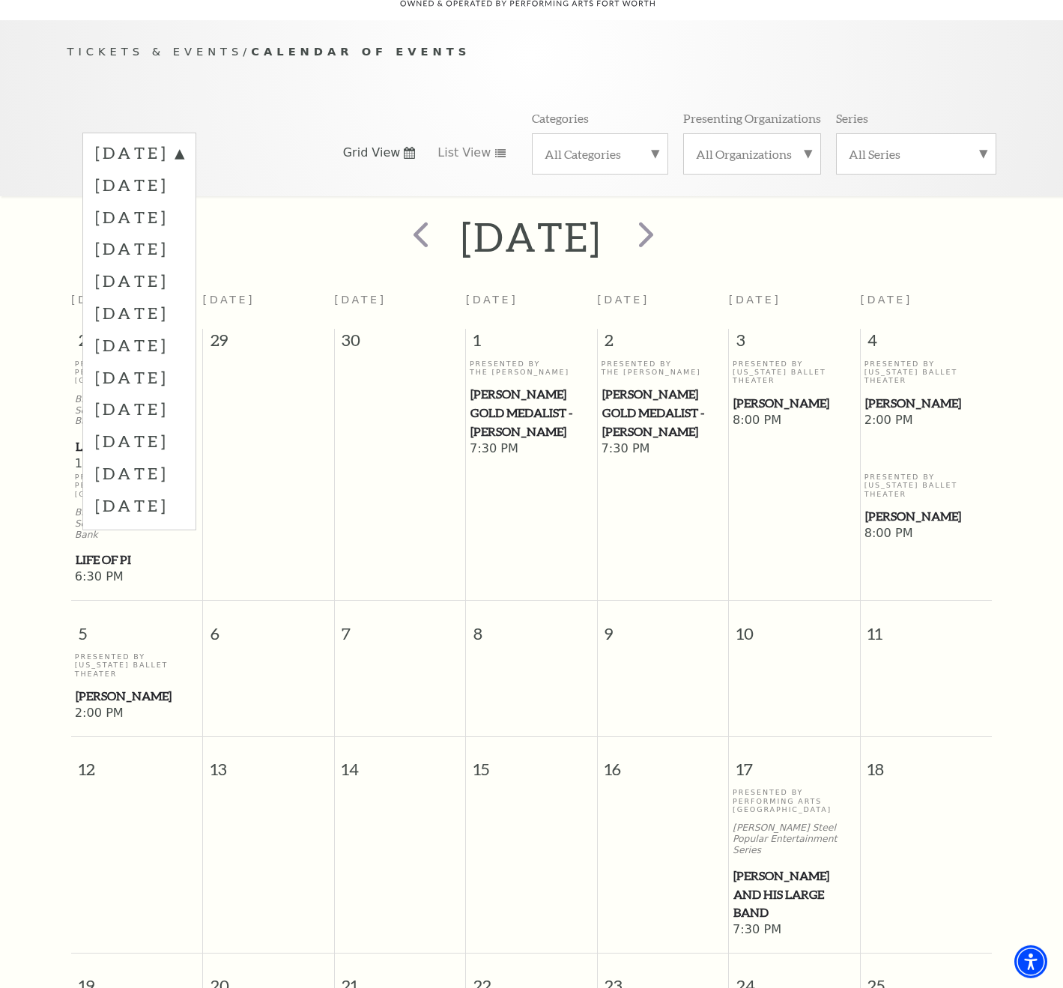
scroll to position [132, 0]
click at [184, 200] on label "October 2025" at bounding box center [139, 184] width 88 height 32
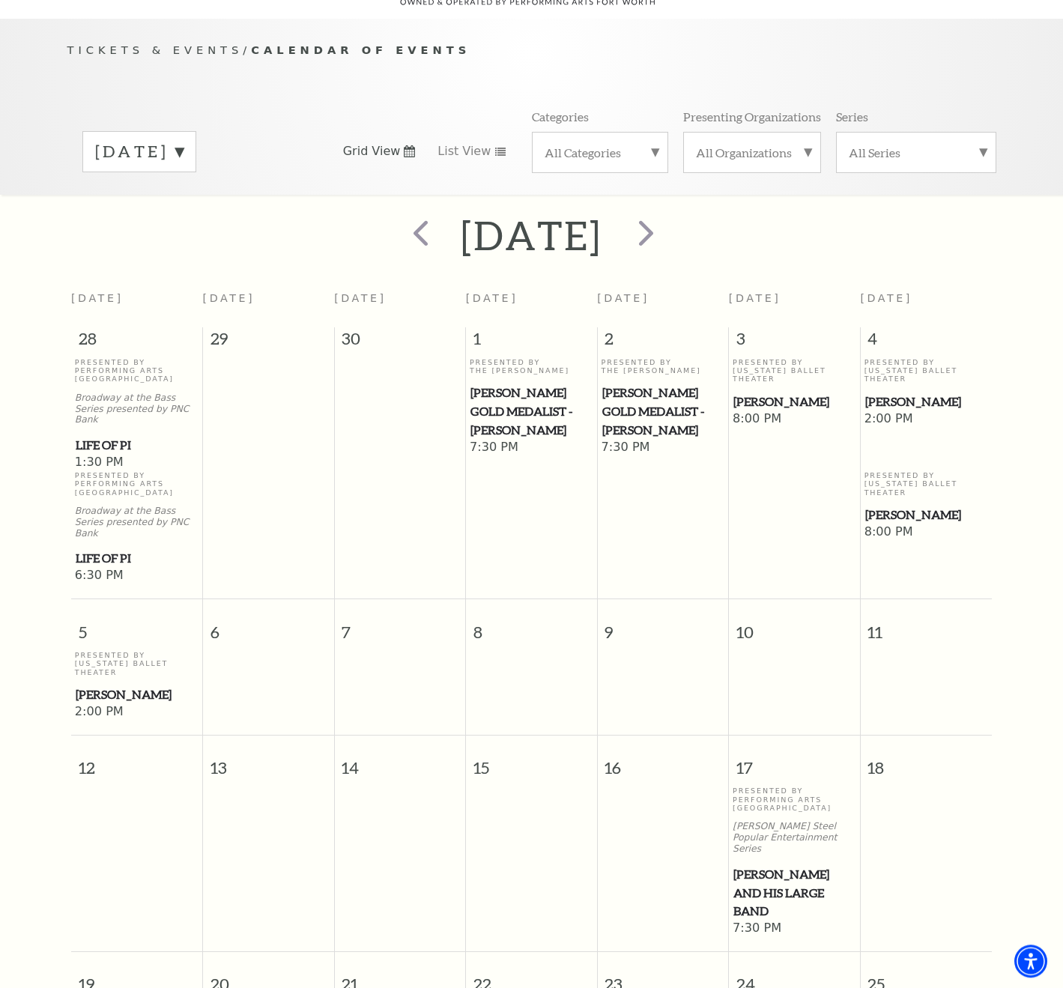
click at [742, 412] on span "8:00 PM" at bounding box center [795, 420] width 124 height 16
click at [757, 393] on span "Peter Pan" at bounding box center [795, 402] width 122 height 19
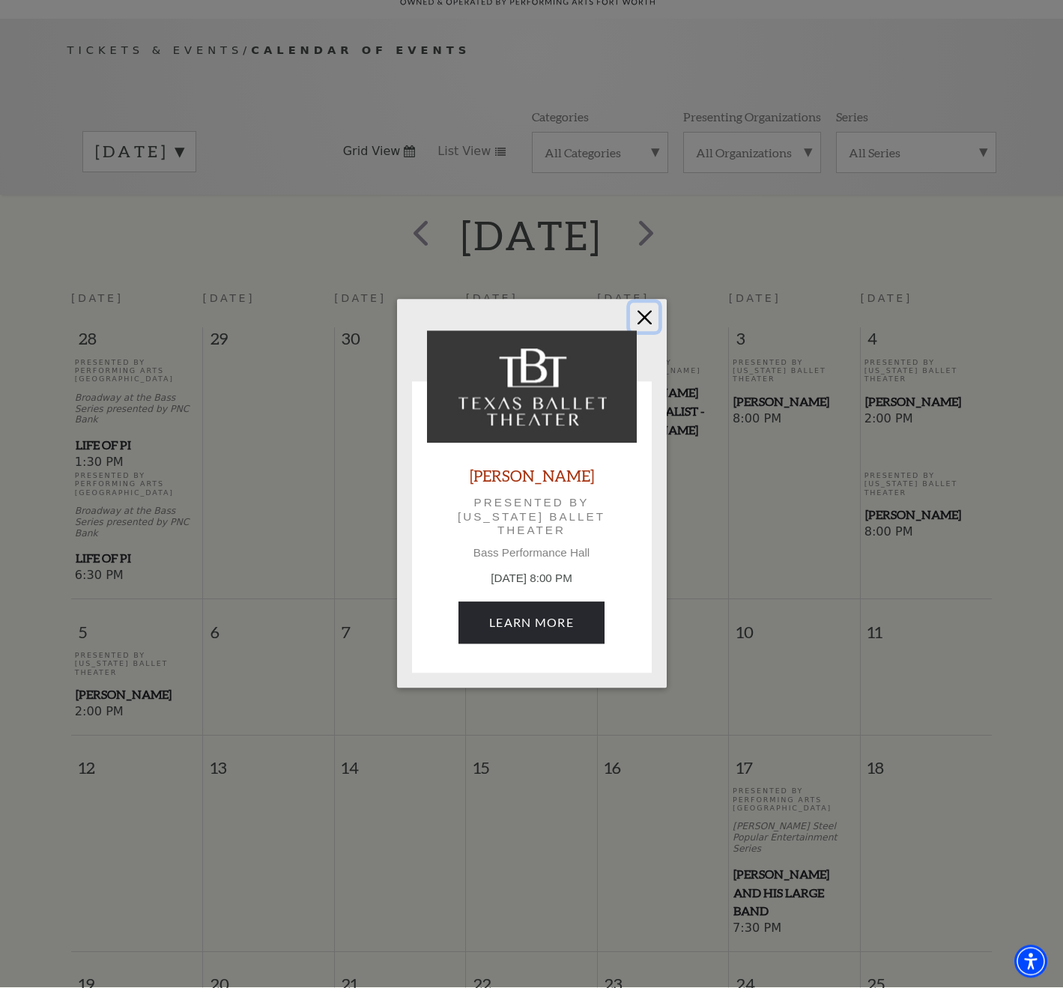
click at [642, 316] on button "Close" at bounding box center [644, 317] width 28 height 28
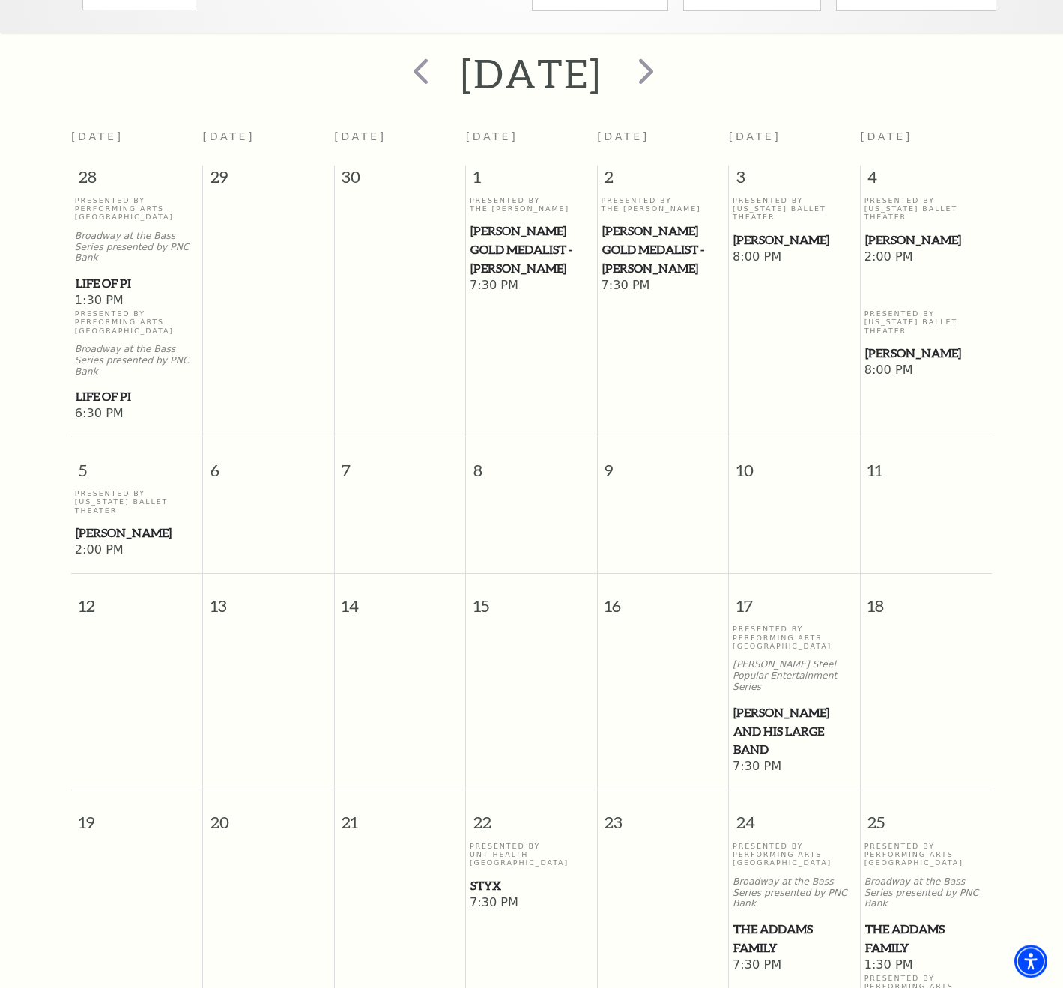
scroll to position [375, 0]
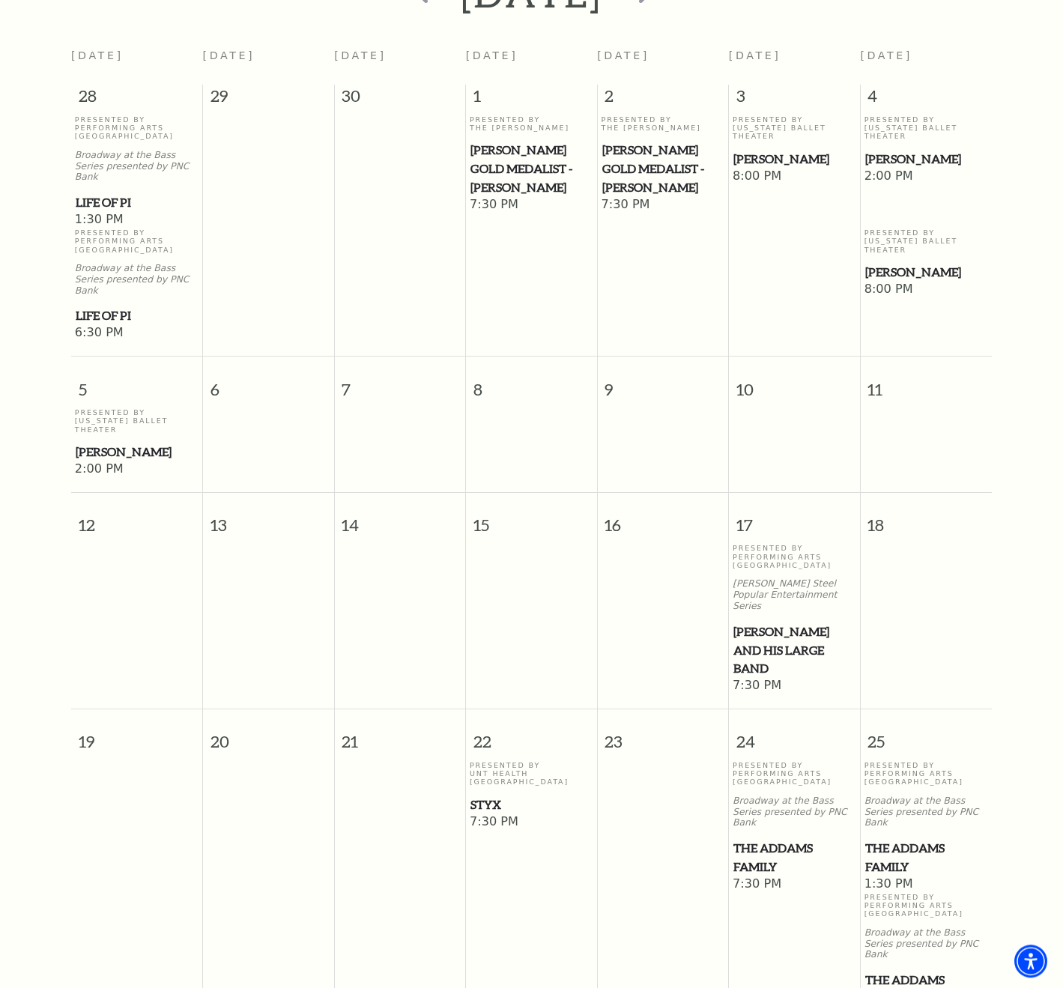
click at [719, 620] on td at bounding box center [663, 620] width 132 height 151
click at [758, 623] on span "Lyle Lovett and his Large Band" at bounding box center [795, 650] width 122 height 55
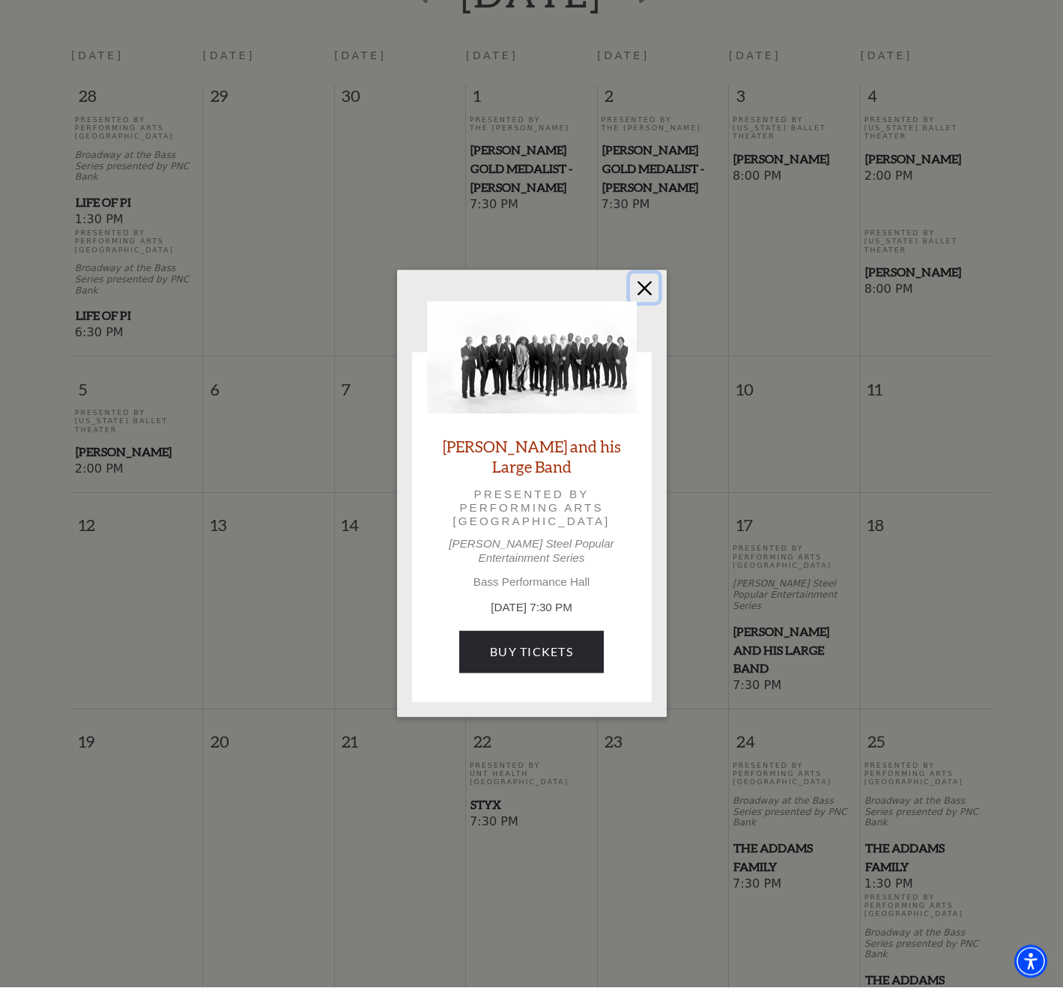
drag, startPoint x: 650, startPoint y: 298, endPoint x: 7, endPoint y: 513, distance: 678.0
click at [647, 296] on button "Close" at bounding box center [644, 288] width 28 height 28
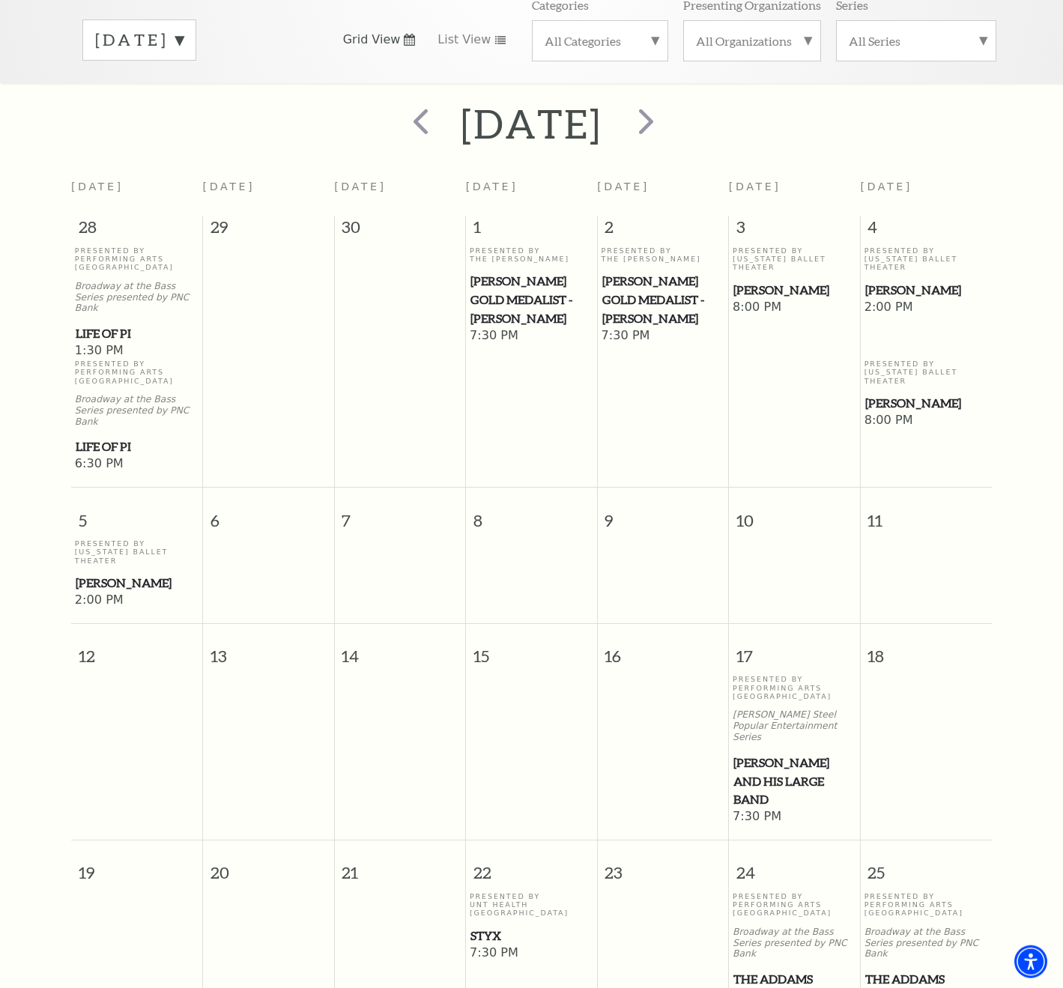
scroll to position [132, 0]
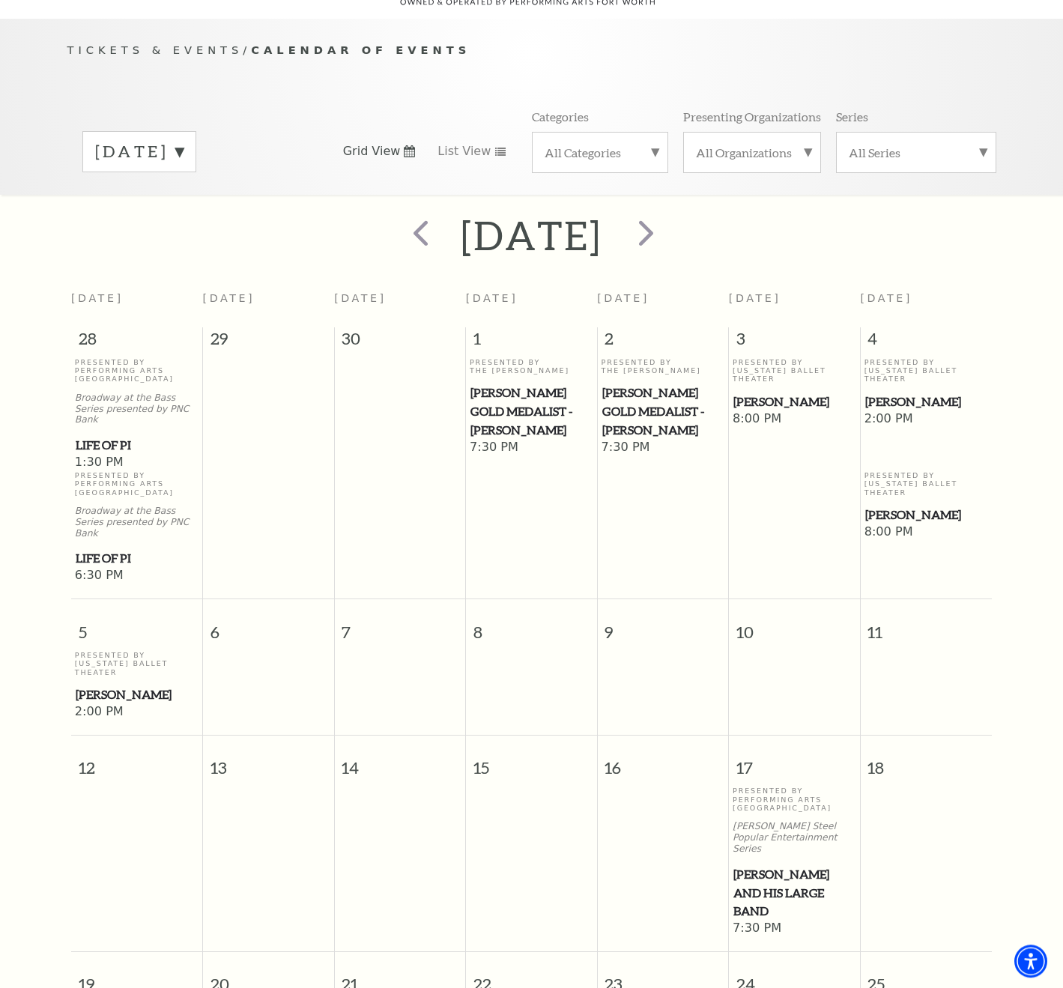
click at [184, 145] on label "October 2025" at bounding box center [139, 152] width 88 height 23
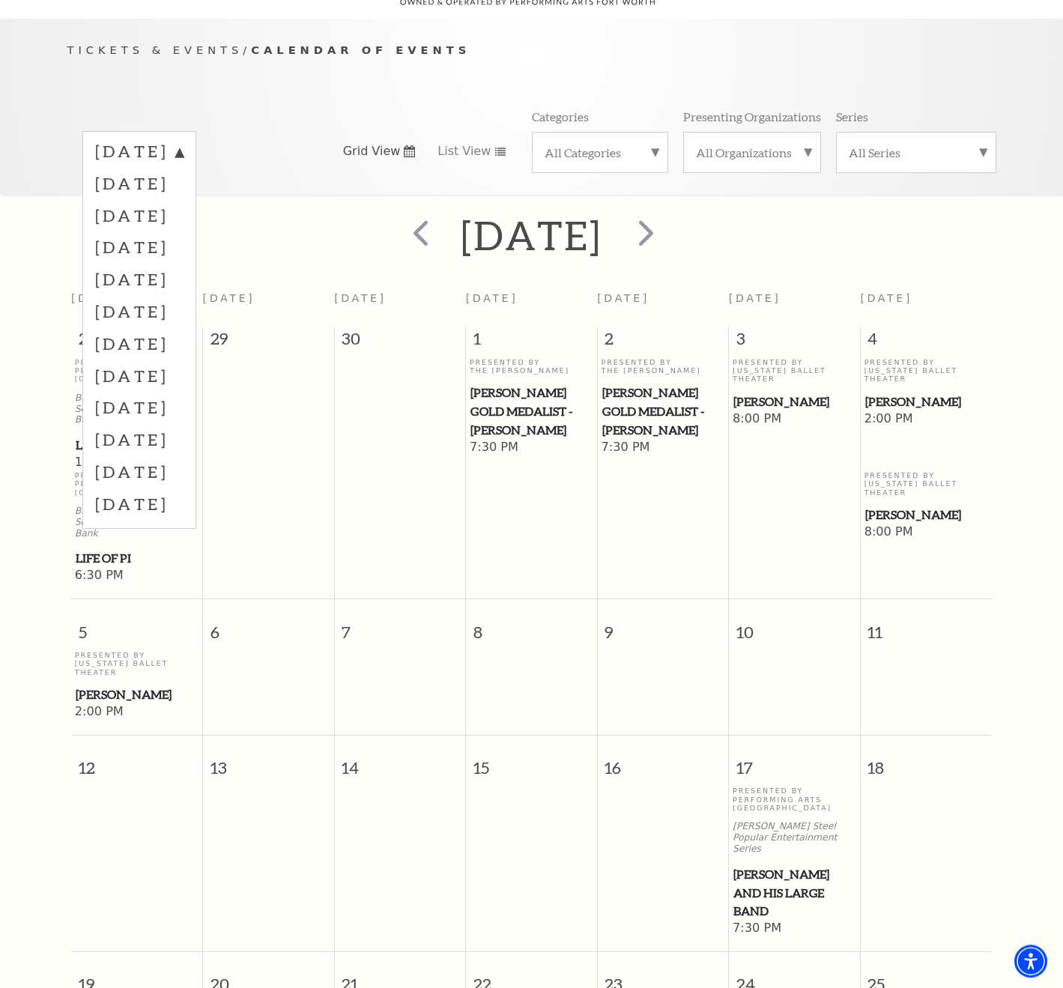
click at [184, 223] on label "November 2025" at bounding box center [139, 216] width 88 height 32
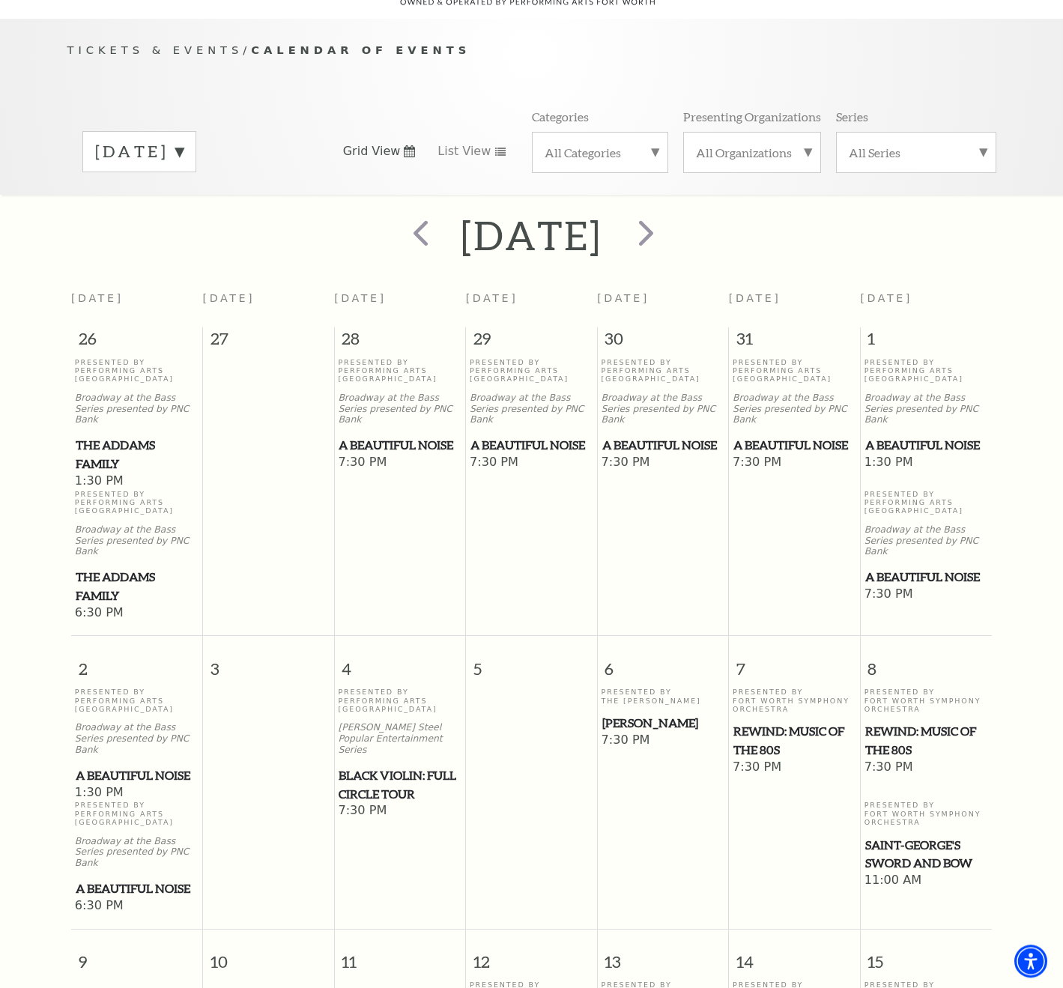
click at [955, 860] on span "Saint-George's Sword and Bow" at bounding box center [927, 855] width 123 height 37
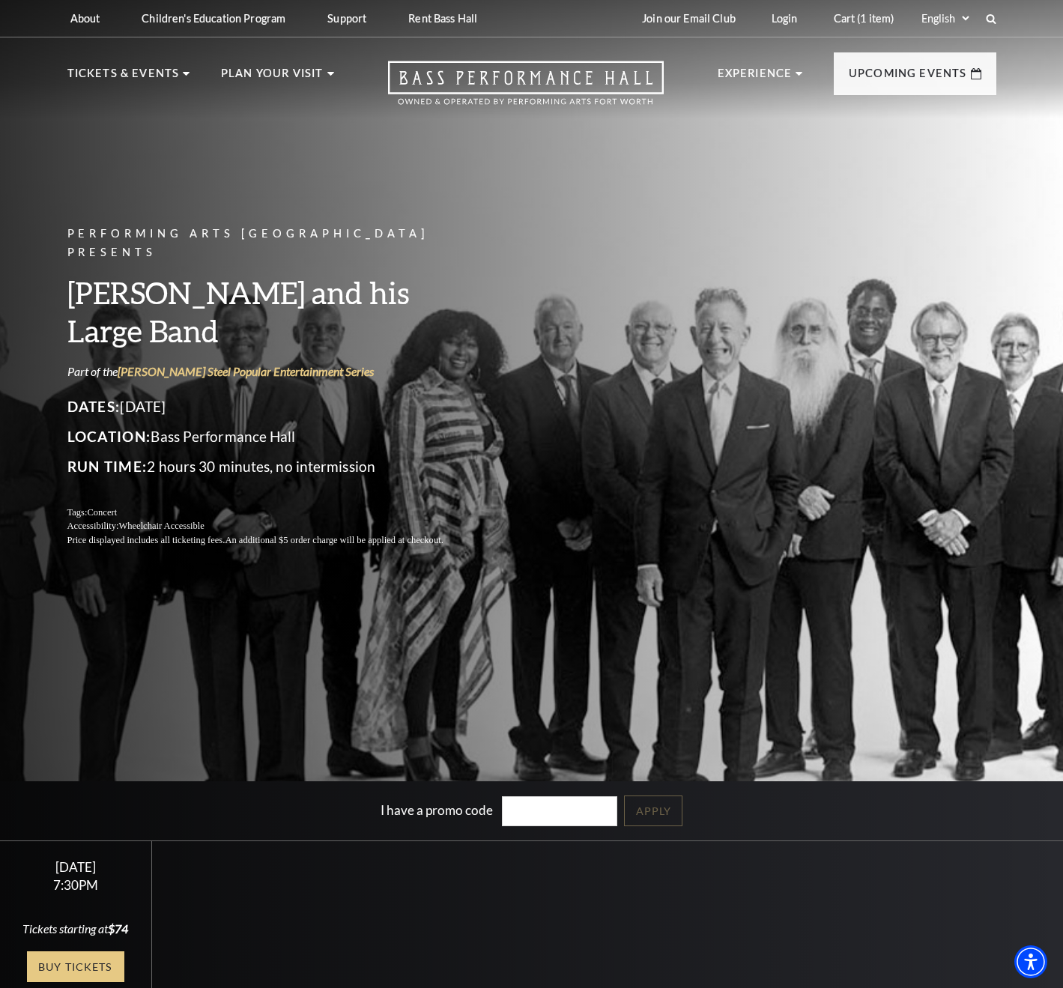
click at [71, 961] on link "Buy Tickets" at bounding box center [75, 967] width 97 height 31
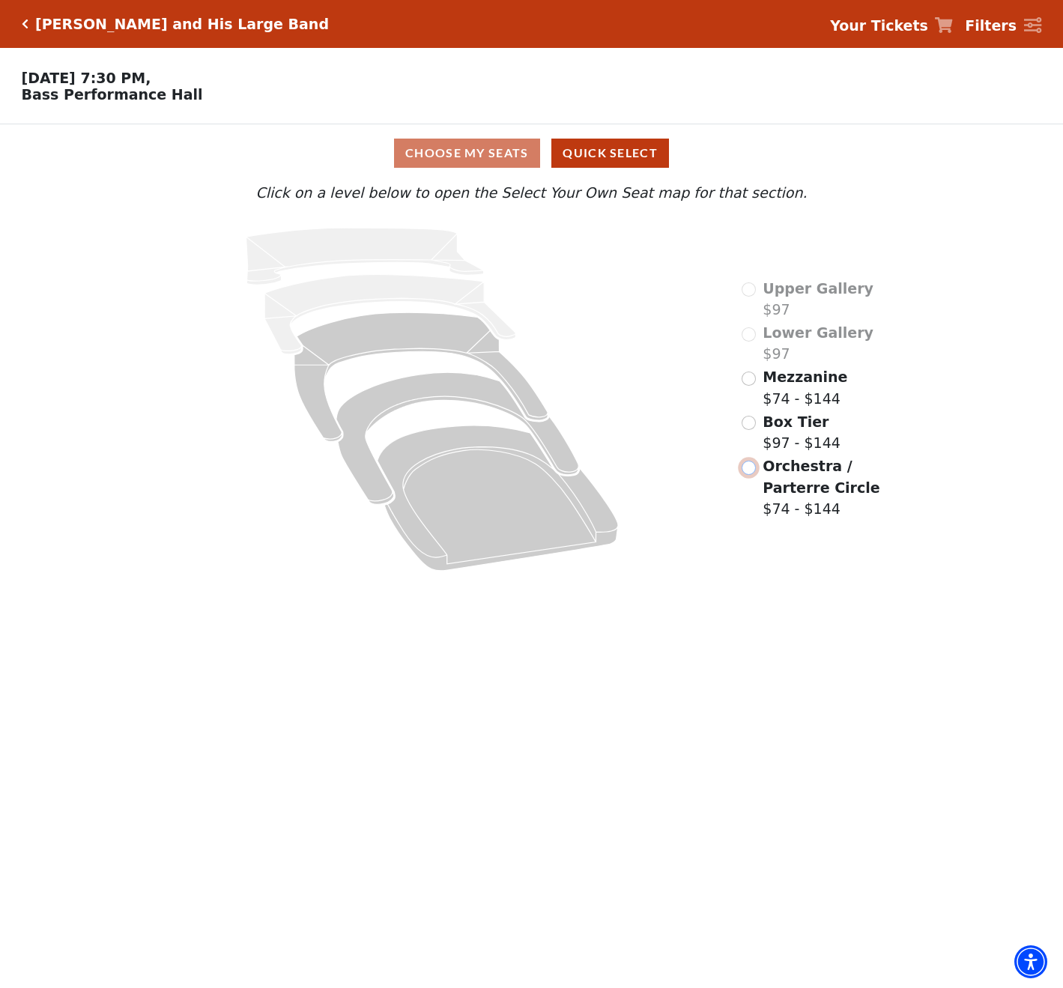
click at [752, 472] on input "Orchestra / Parterre Circle$74 - $144\a" at bounding box center [749, 468] width 14 height 14
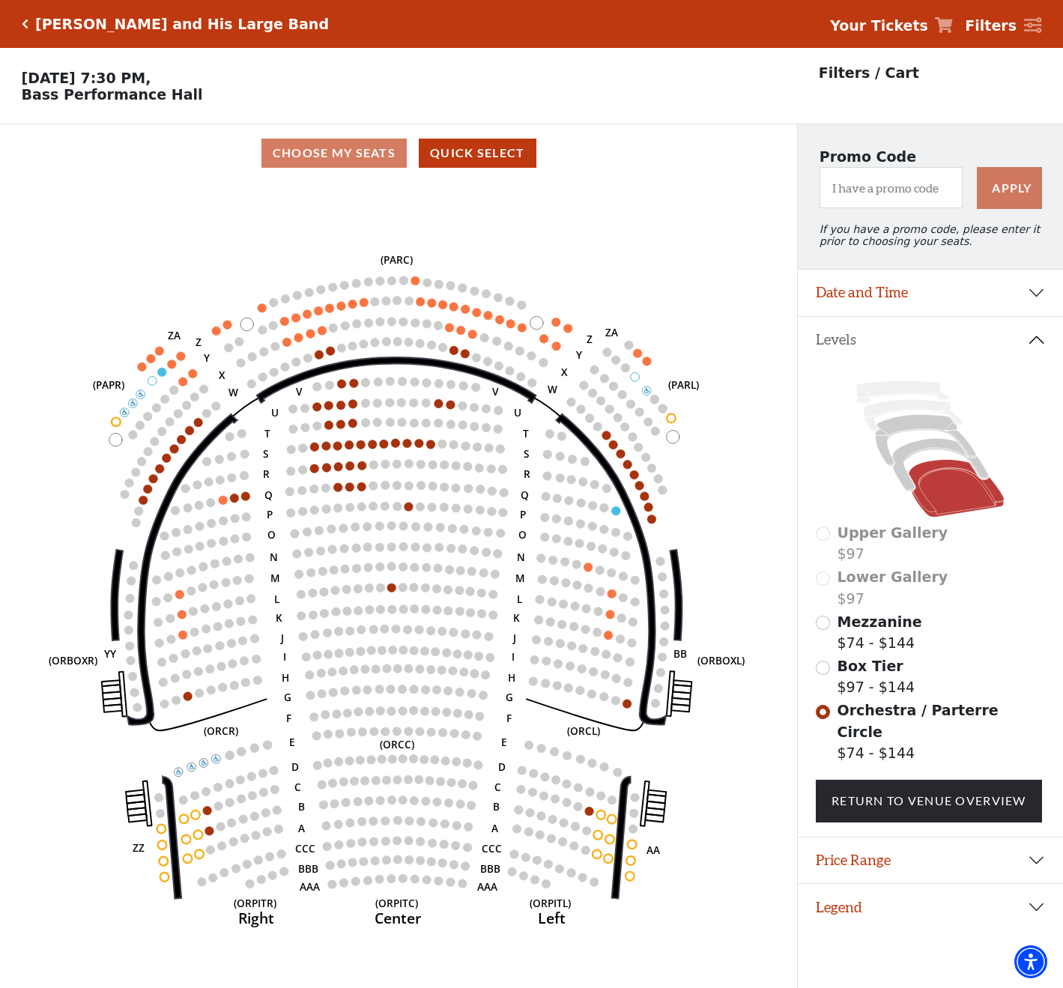
click at [139, 98] on p "[DATE] 7:30 PM, [GEOGRAPHIC_DATA]" at bounding box center [398, 86] width 797 height 33
click at [139, 96] on p "[DATE] 7:30 PM, [GEOGRAPHIC_DATA]" at bounding box center [398, 86] width 797 height 33
drag, startPoint x: 175, startPoint y: 97, endPoint x: 17, endPoint y: 105, distance: 158.3
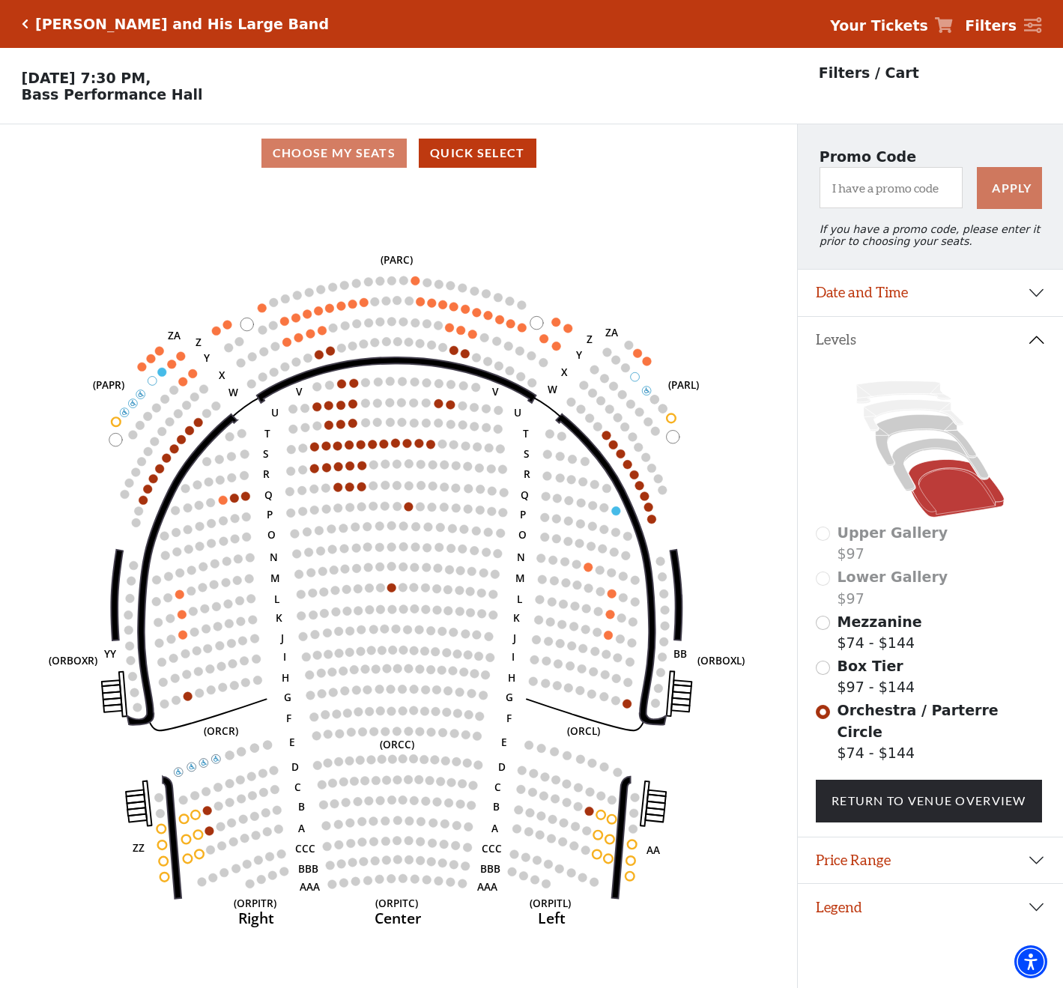
click at [17, 103] on p "[DATE] 7:30 PM, [GEOGRAPHIC_DATA]" at bounding box center [398, 86] width 797 height 33
copy p "Bass Performance Hall"
